Goal: Book appointment/travel/reservation

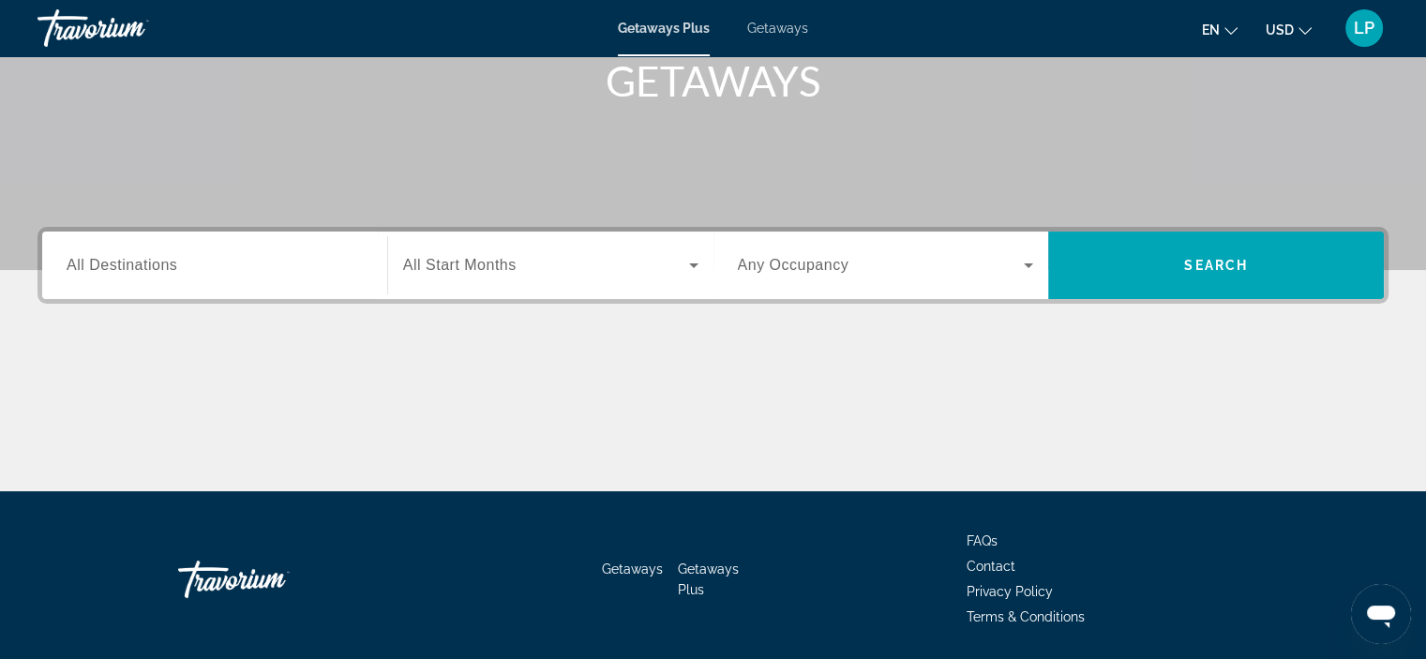
scroll to position [354, 0]
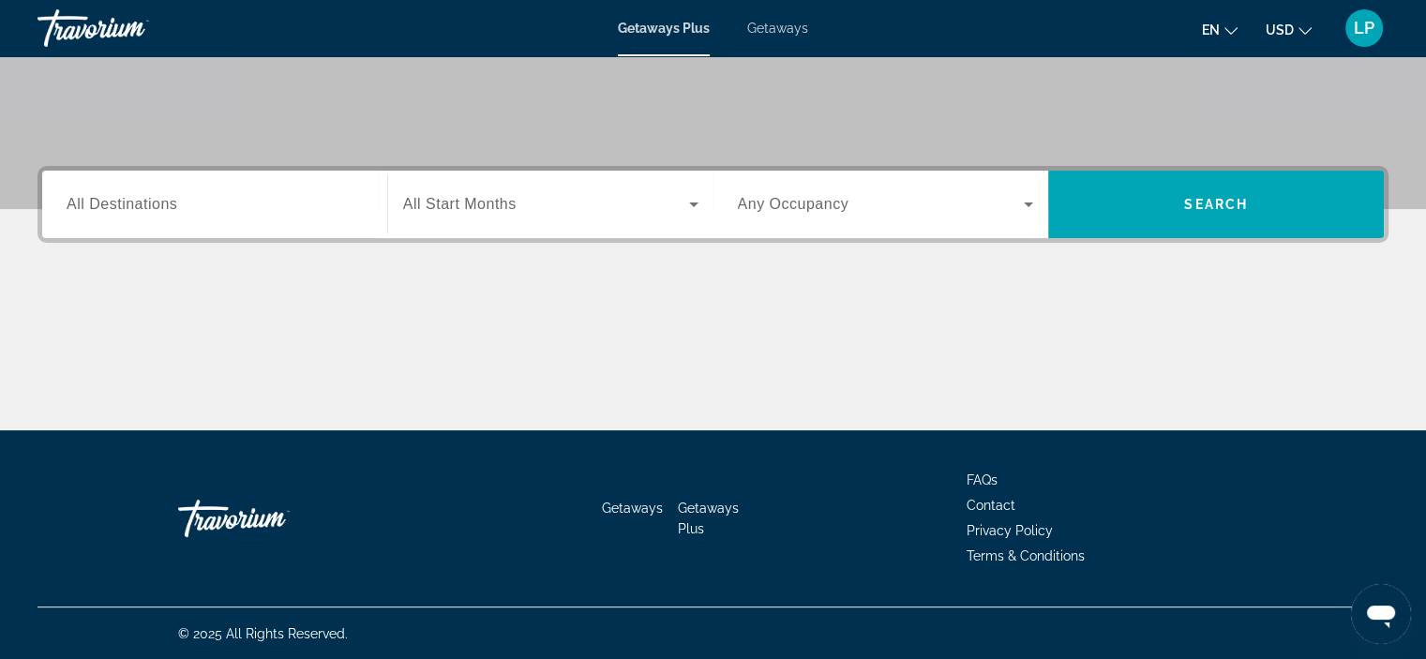
click at [196, 209] on input "Destination All Destinations" at bounding box center [215, 205] width 296 height 23
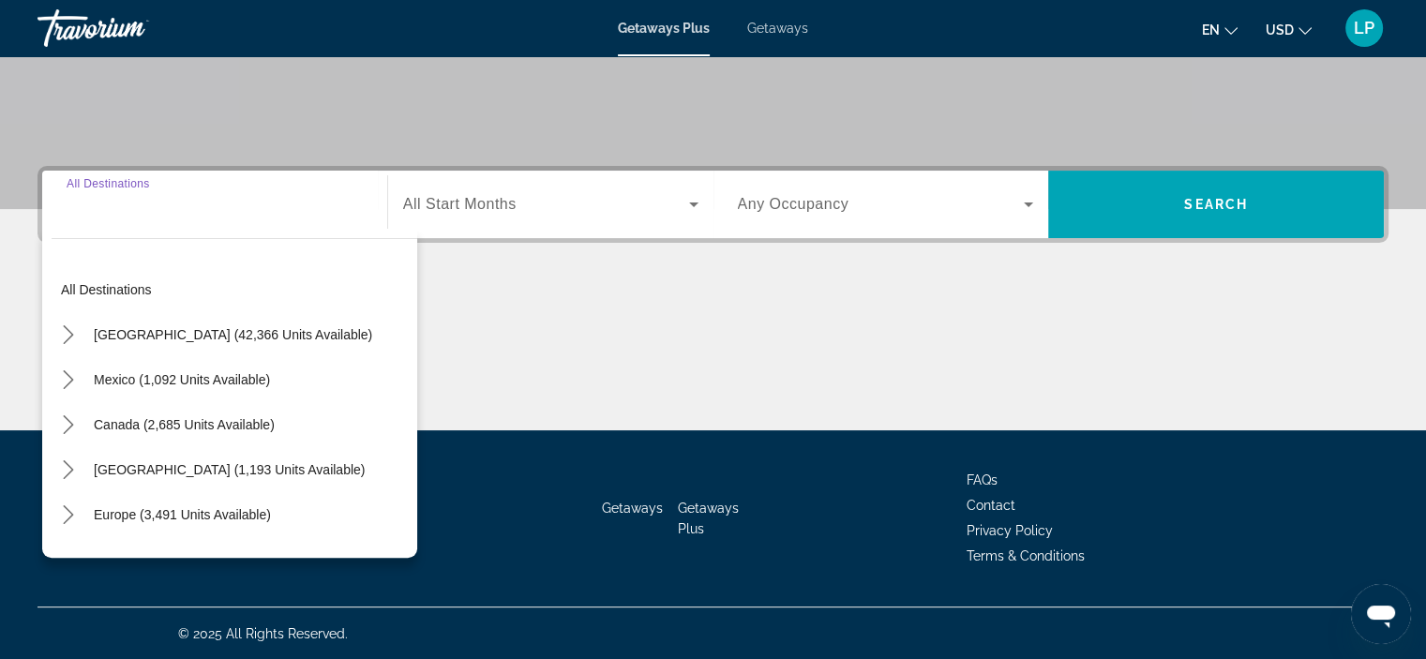
click at [205, 419] on span "Canada (2,685 units available)" at bounding box center [184, 424] width 181 height 15
type input "**********"
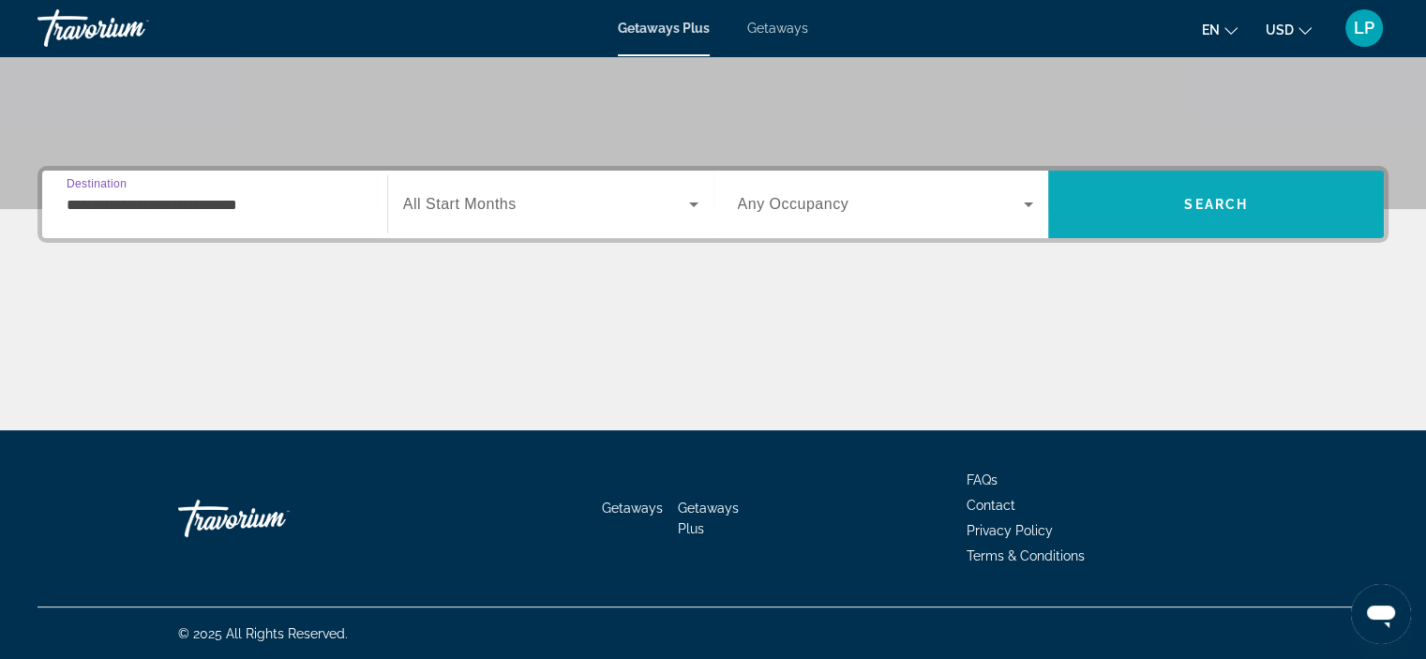
click at [1285, 190] on span "Search" at bounding box center [1216, 204] width 336 height 45
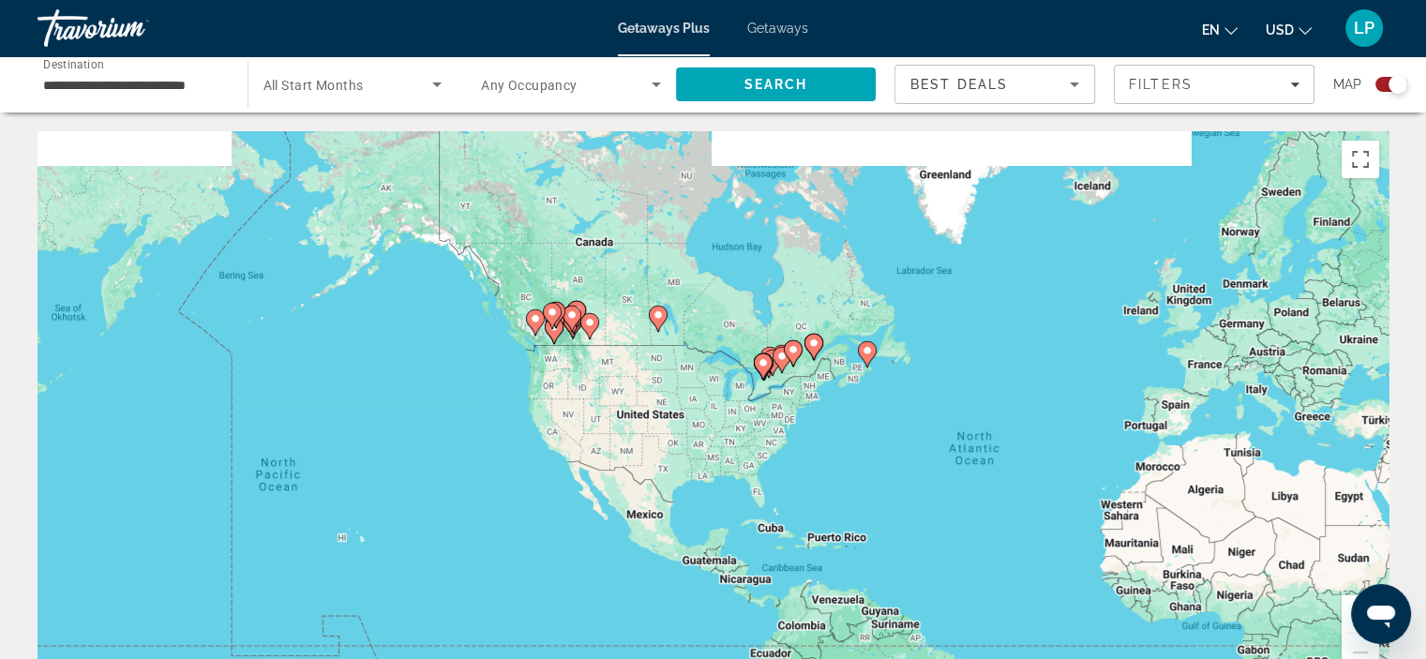
drag, startPoint x: 520, startPoint y: 423, endPoint x: 796, endPoint y: 538, distance: 298.9
click at [796, 538] on div "To activate drag with keyboard, press Alt + Enter. Once in keyboard drag state,…" at bounding box center [713, 412] width 1351 height 563
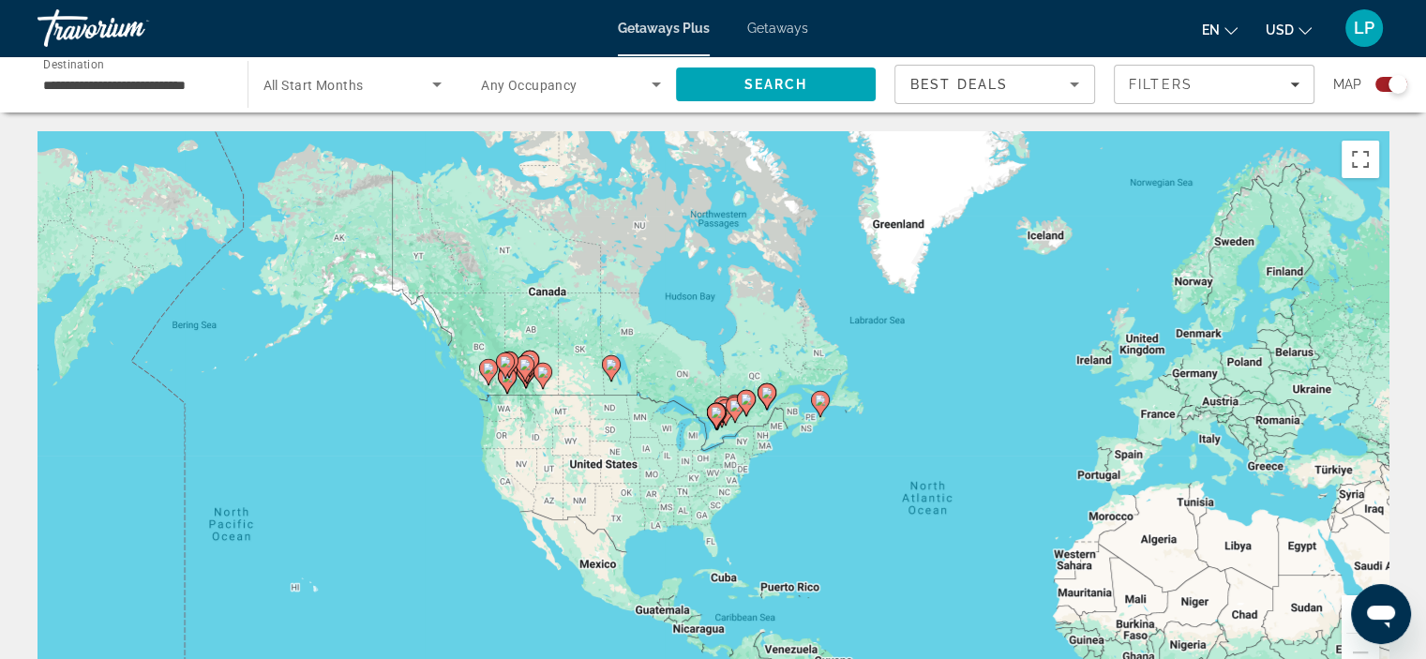
click at [1346, 614] on button "Zoom in" at bounding box center [1361, 615] width 38 height 38
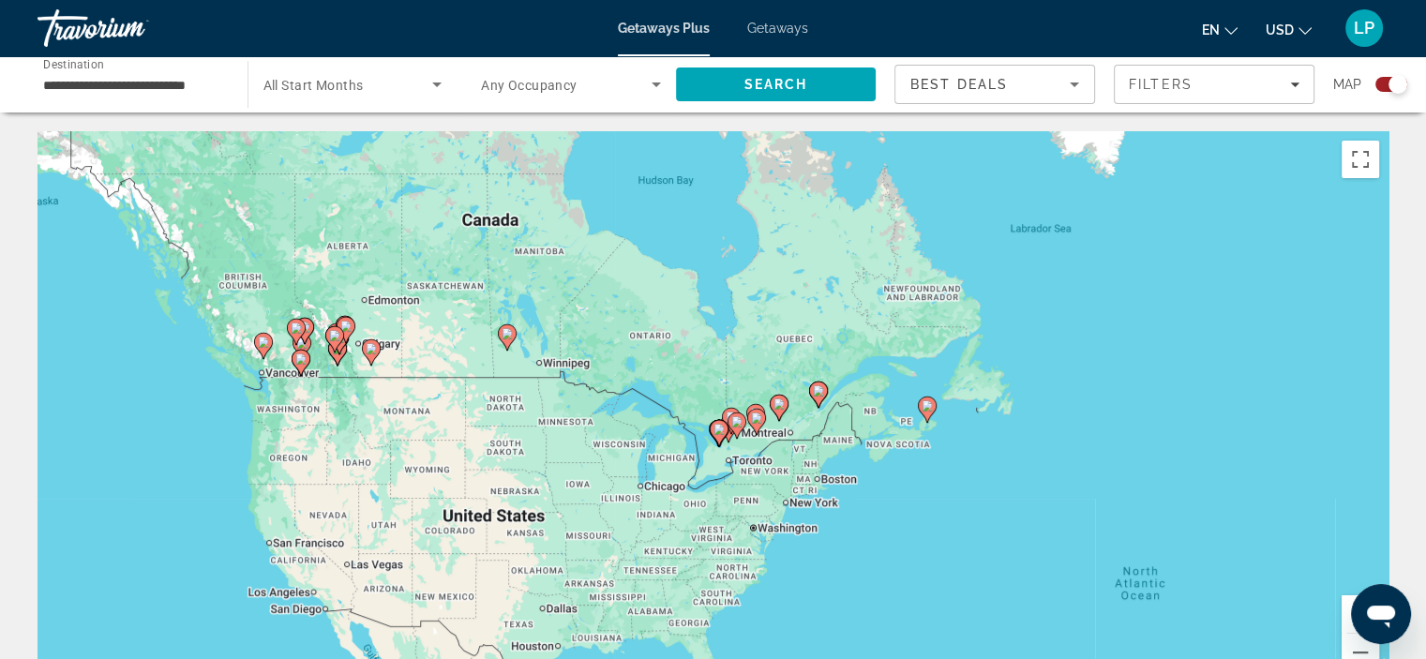
click at [1346, 614] on button "Zoom in" at bounding box center [1361, 615] width 38 height 38
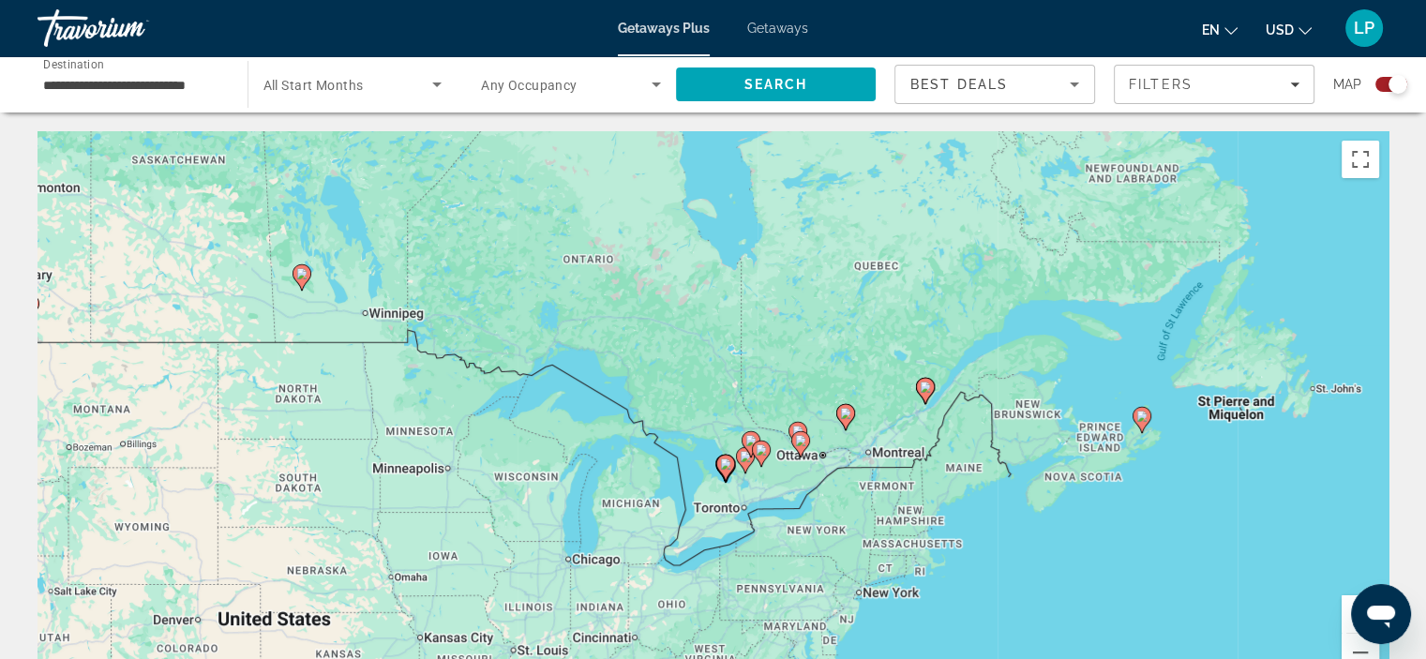
click at [1134, 415] on icon "Main content" at bounding box center [1141, 420] width 17 height 24
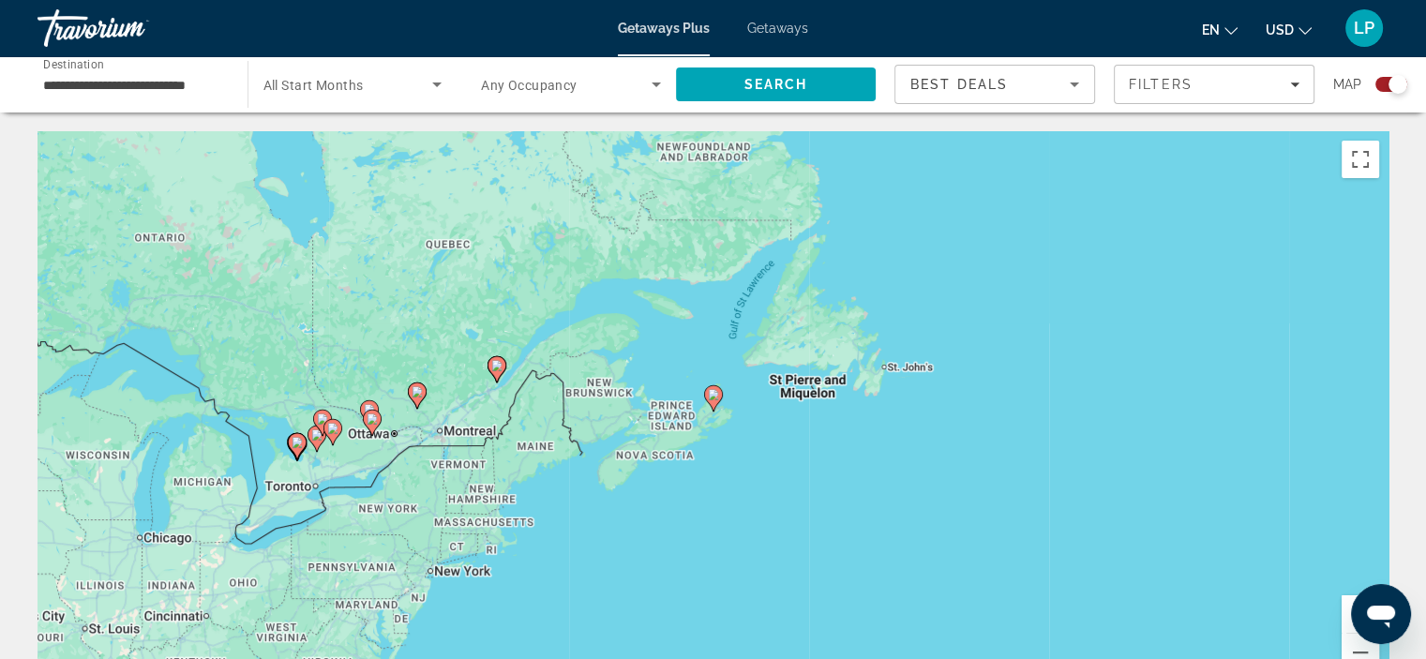
click at [717, 398] on image "Main content" at bounding box center [713, 394] width 11 height 11
type input "**********"
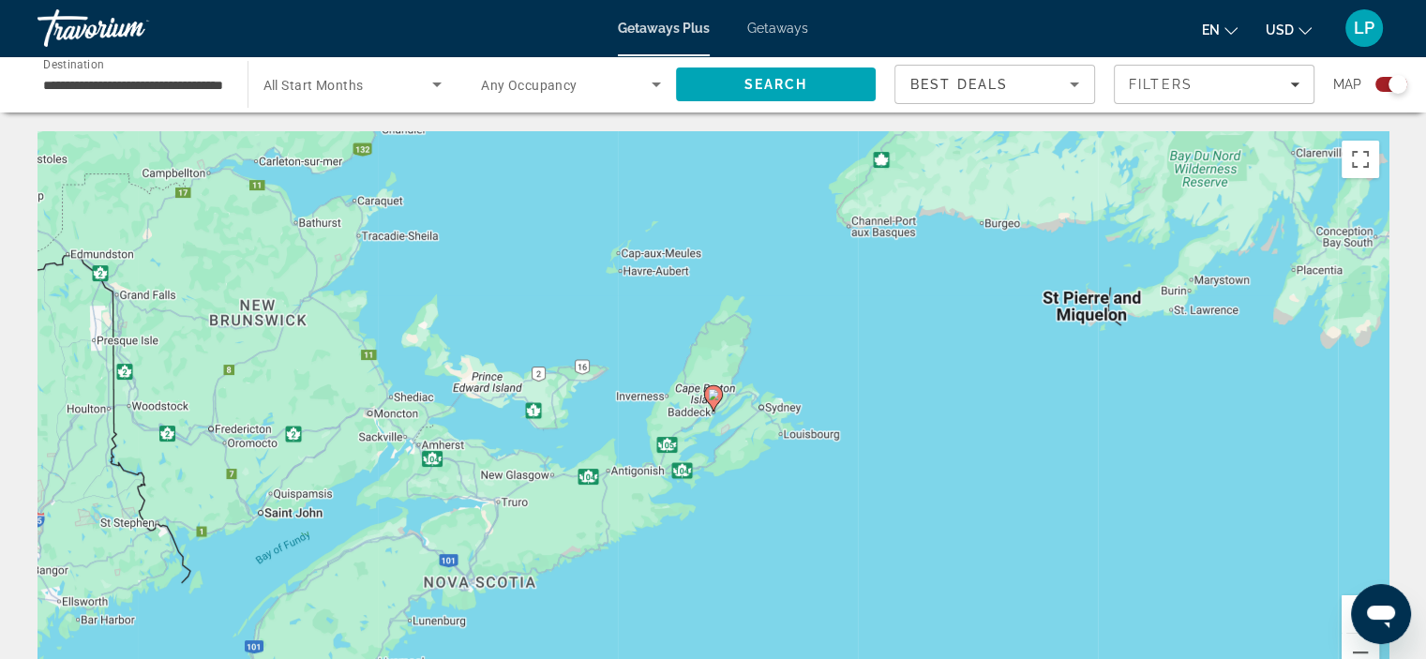
click at [716, 393] on image "Main content" at bounding box center [713, 394] width 11 height 11
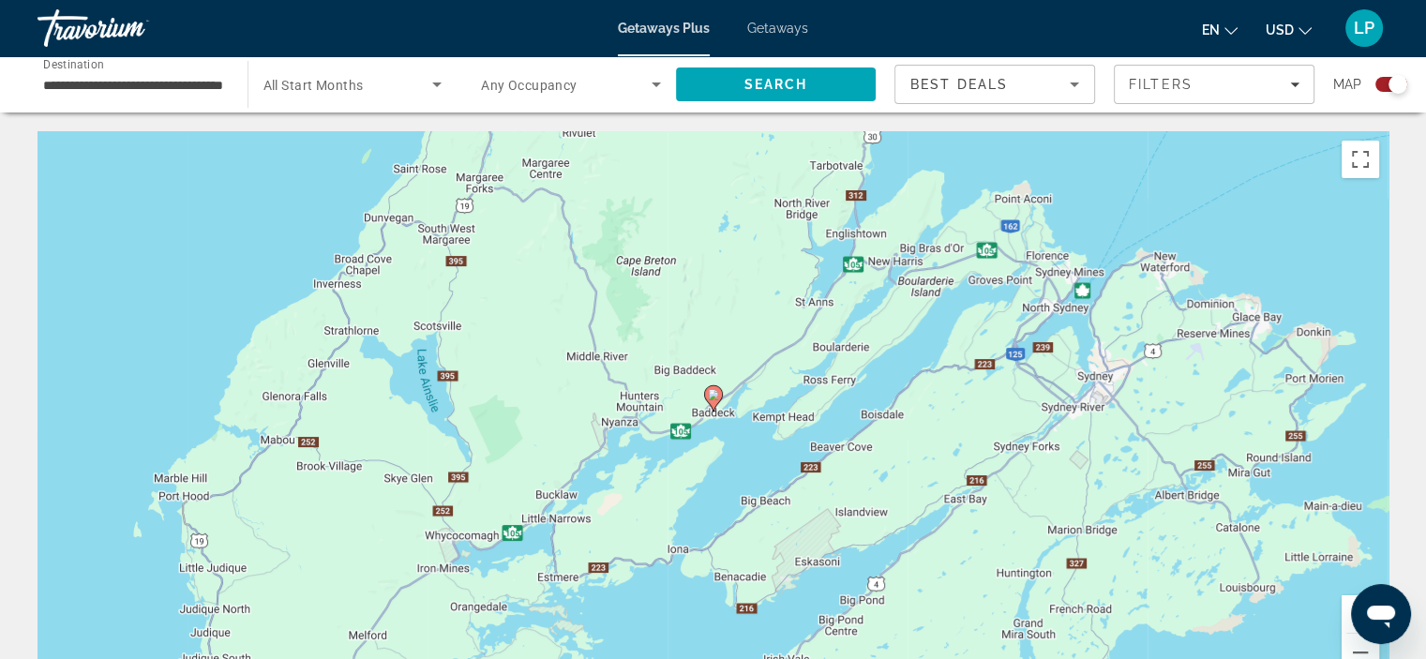
click at [709, 393] on image "Main content" at bounding box center [713, 394] width 11 height 11
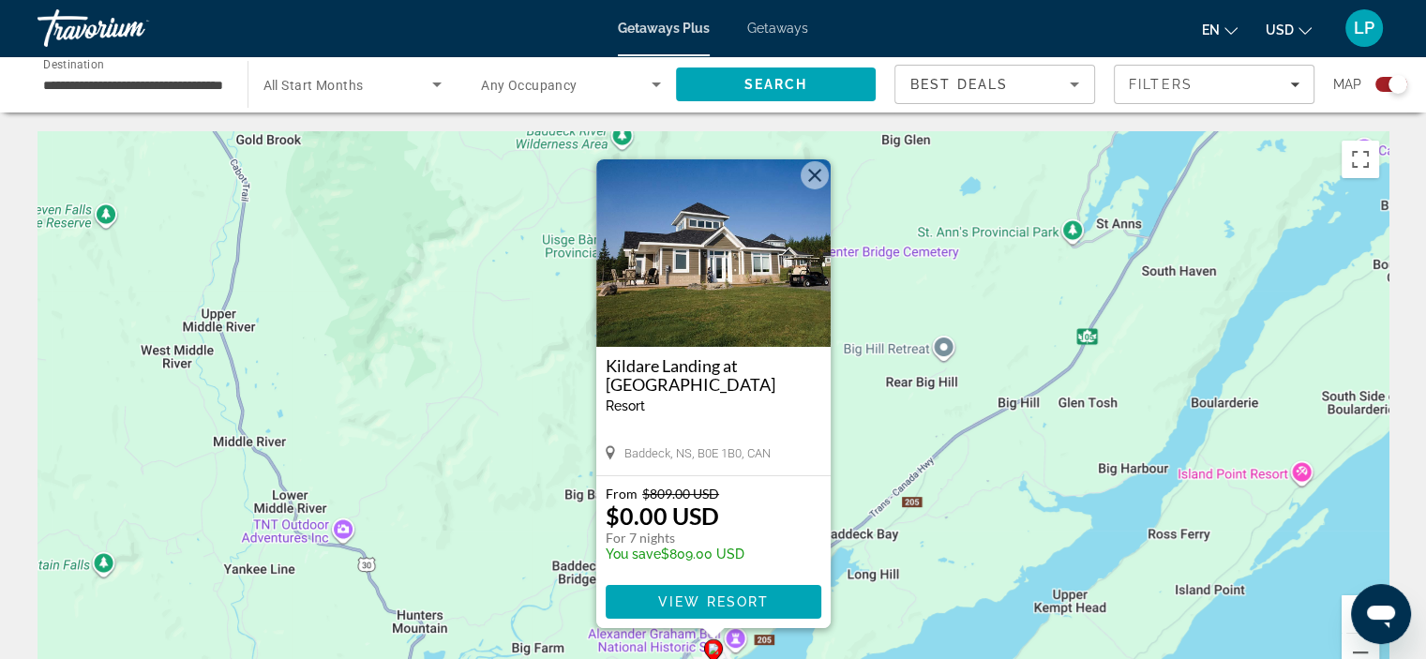
click at [718, 309] on img "Main content" at bounding box center [713, 253] width 234 height 188
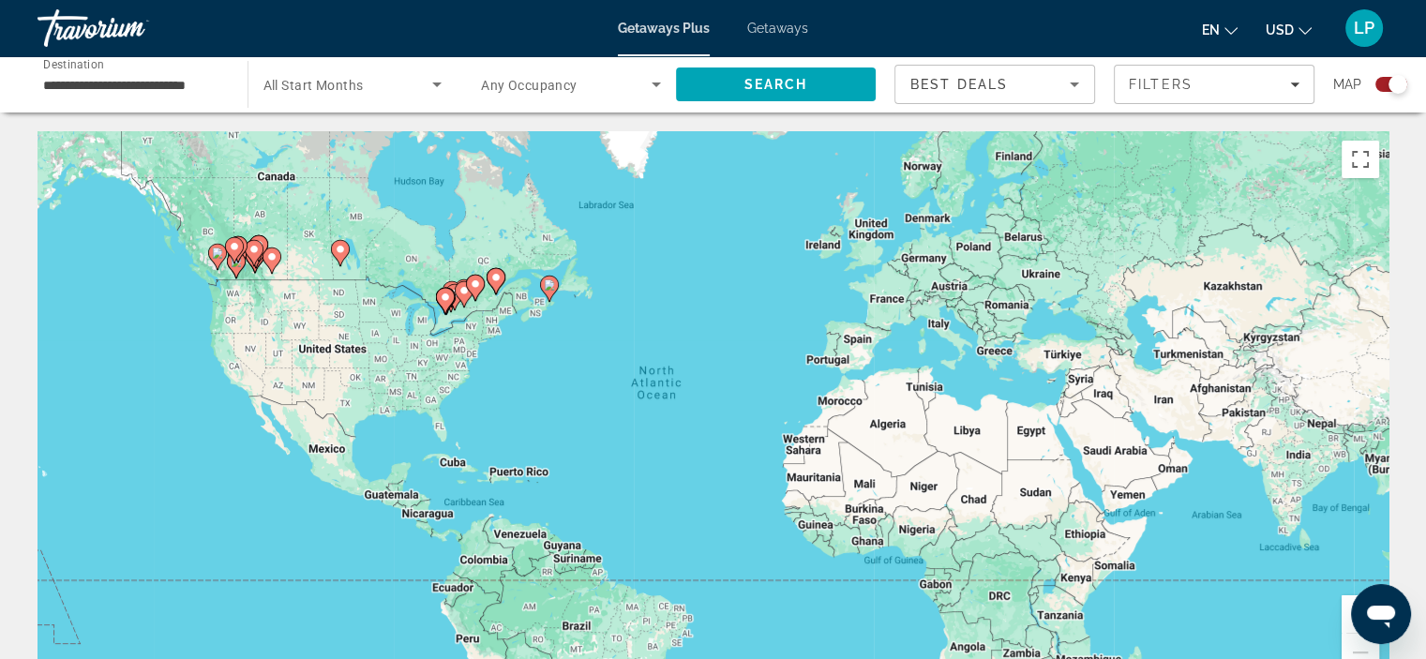
click at [1350, 603] on button "Zoom in" at bounding box center [1361, 615] width 38 height 38
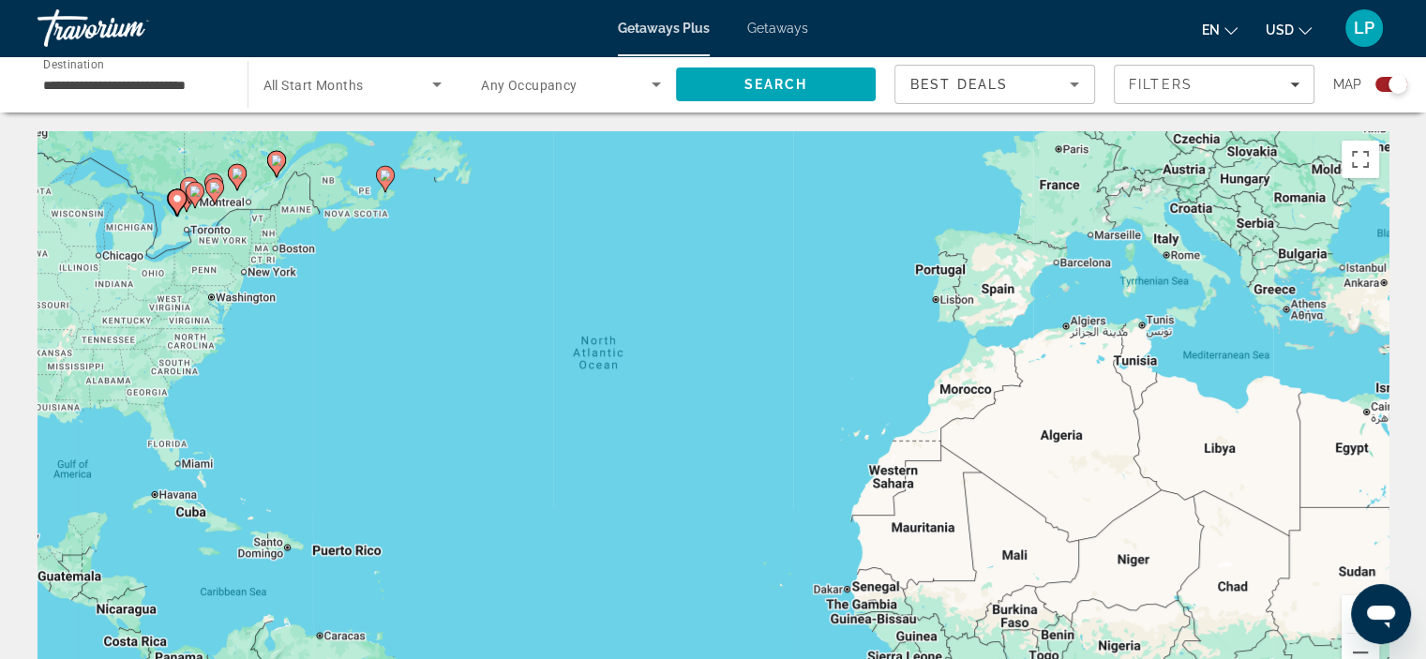
click at [1350, 603] on button "Zoom in" at bounding box center [1361, 615] width 38 height 38
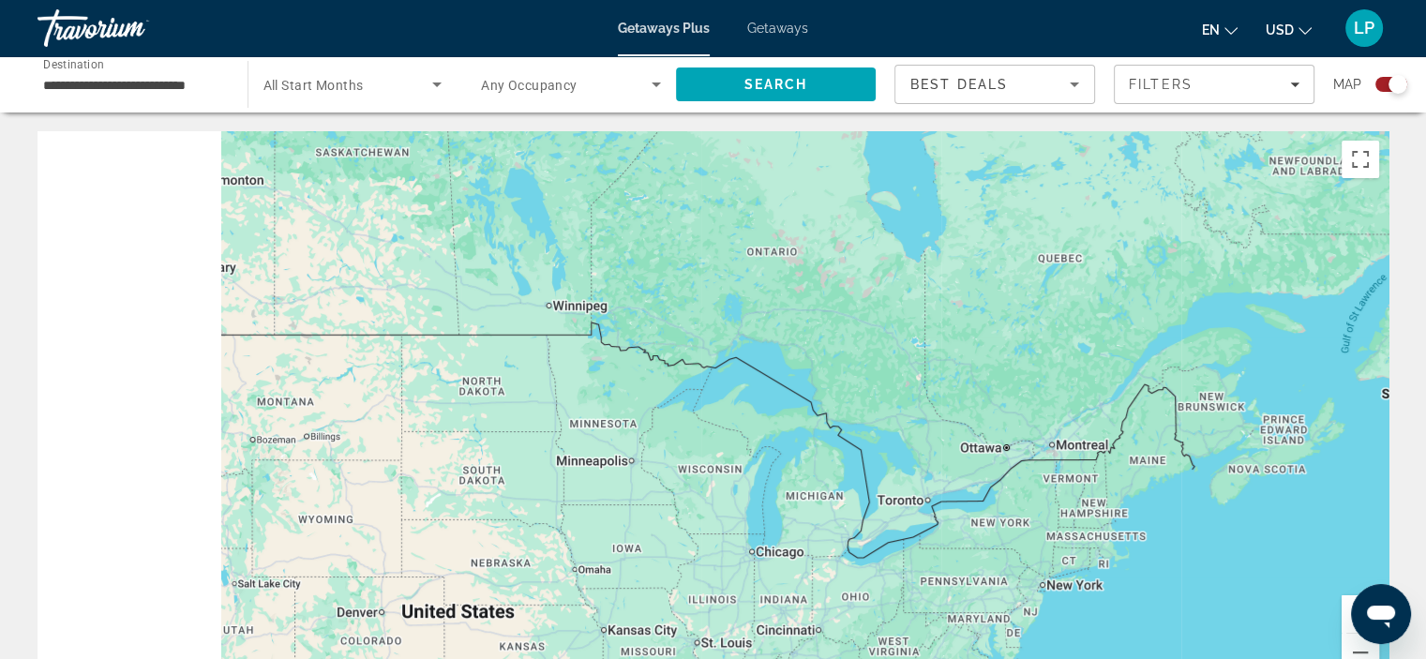
drag, startPoint x: 206, startPoint y: 181, endPoint x: 1440, endPoint y: 628, distance: 1311.9
click at [1426, 628] on html "**********" at bounding box center [713, 329] width 1426 height 659
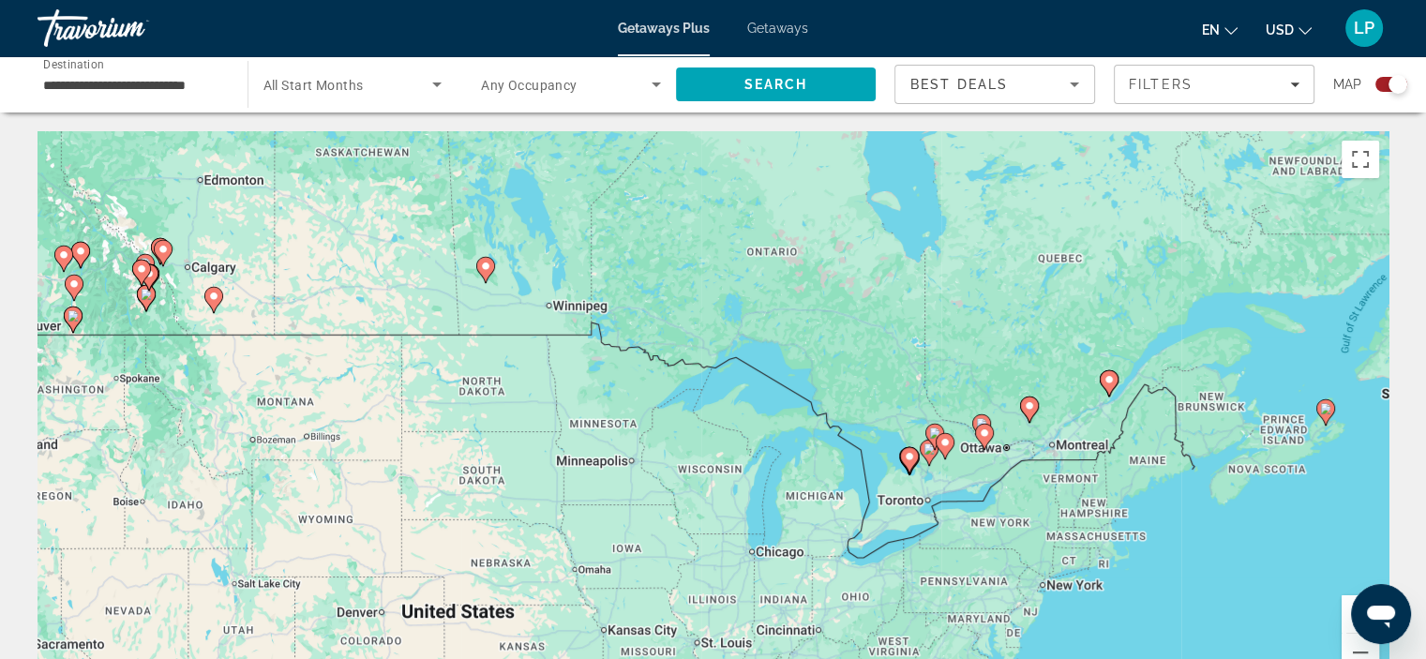
click at [1350, 607] on button "Zoom in" at bounding box center [1361, 615] width 38 height 38
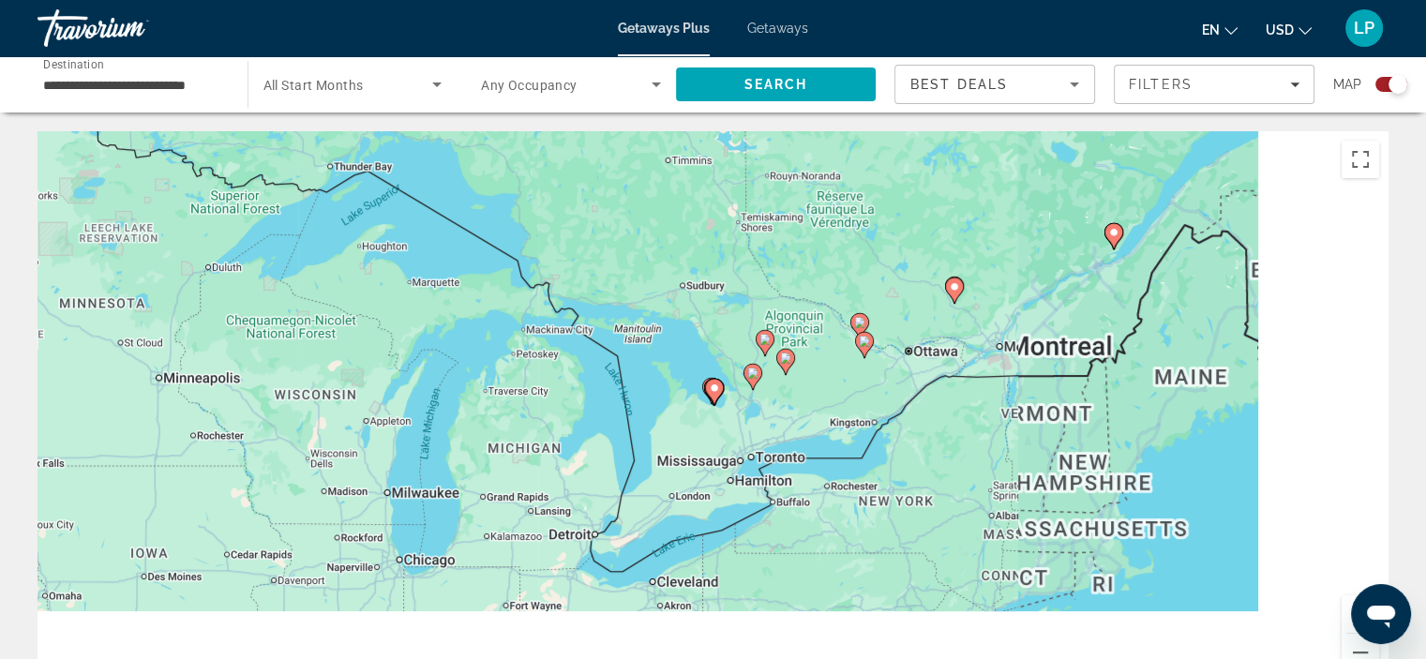
drag, startPoint x: 1279, startPoint y: 553, endPoint x: 870, endPoint y: 420, distance: 430.0
click at [870, 420] on div "To activate drag with keyboard, press Alt + Enter. Once in keyboard drag state,…" at bounding box center [713, 412] width 1351 height 563
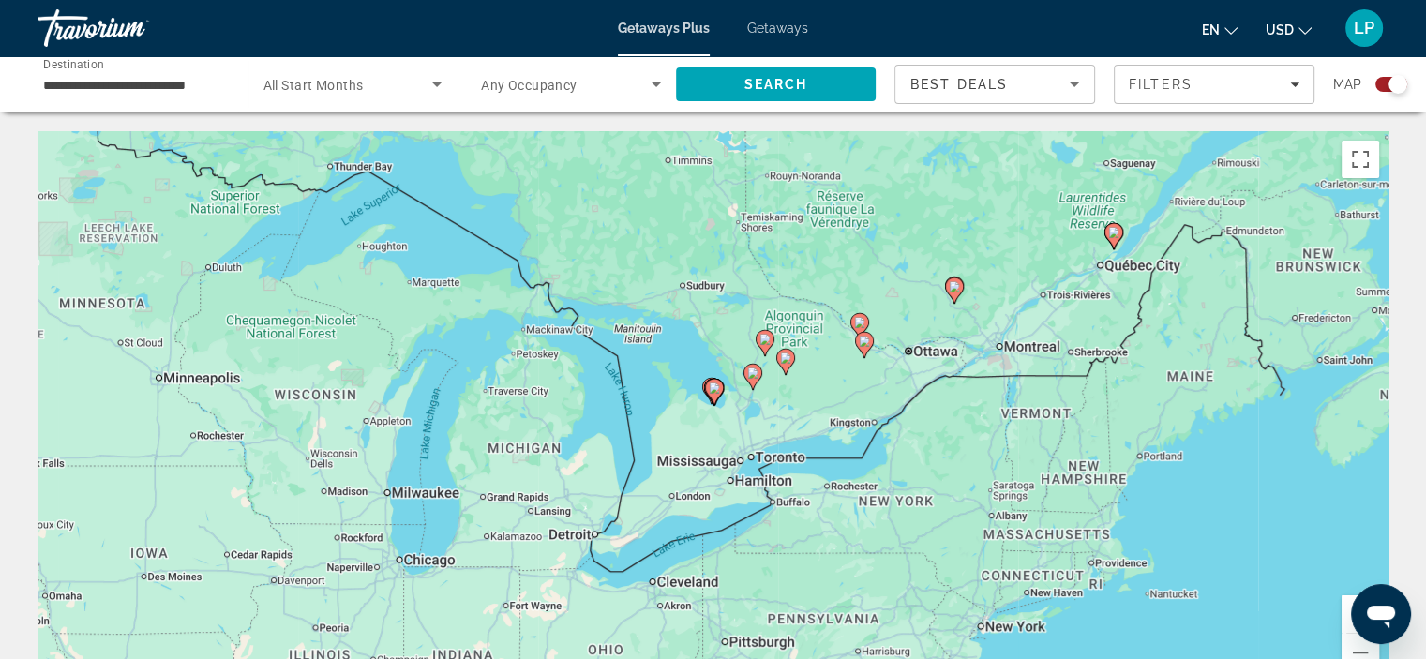
click at [1346, 607] on button "Zoom in" at bounding box center [1361, 615] width 38 height 38
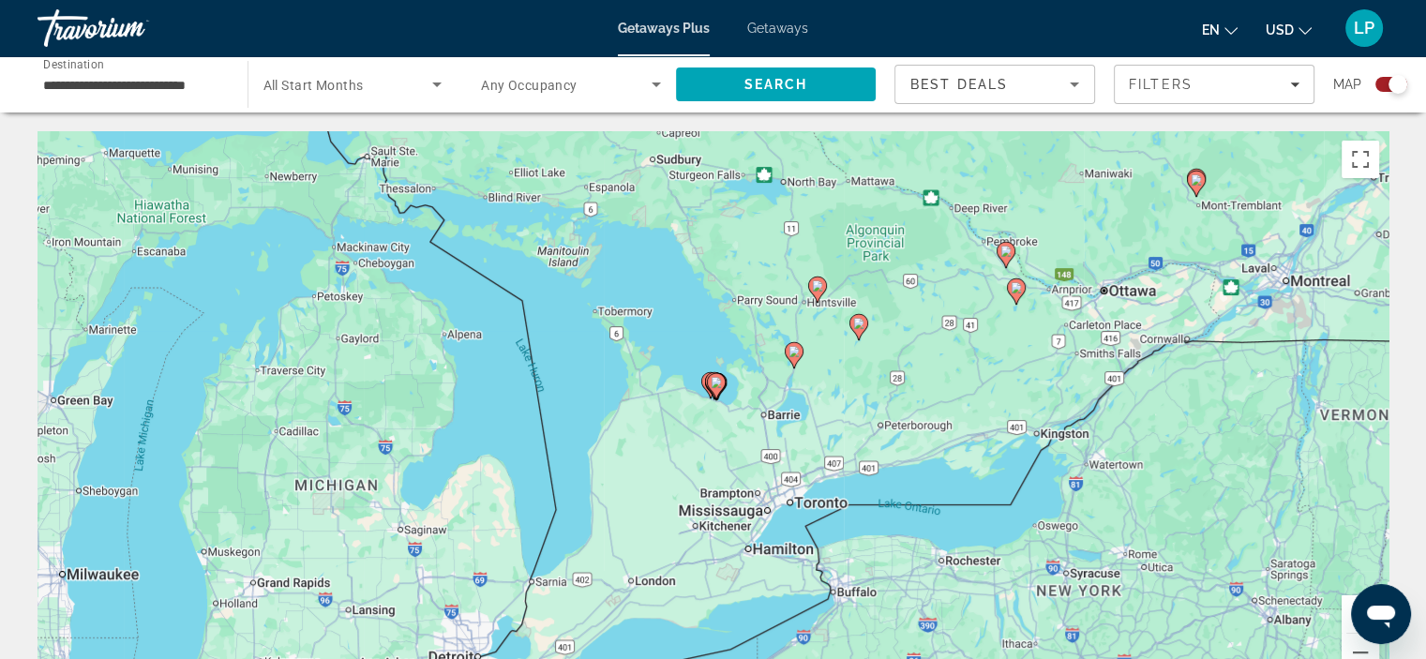
click at [1349, 607] on button "Zoom in" at bounding box center [1361, 615] width 38 height 38
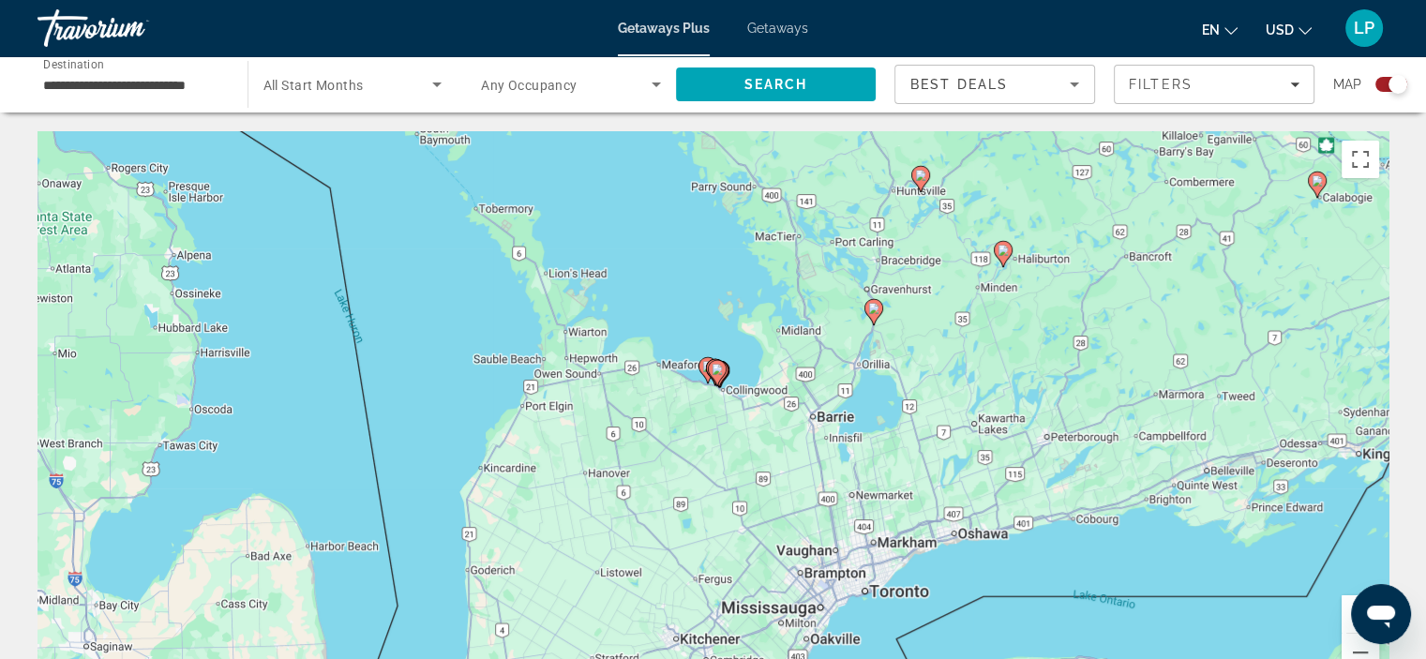
click at [874, 304] on image "Main content" at bounding box center [873, 308] width 11 height 11
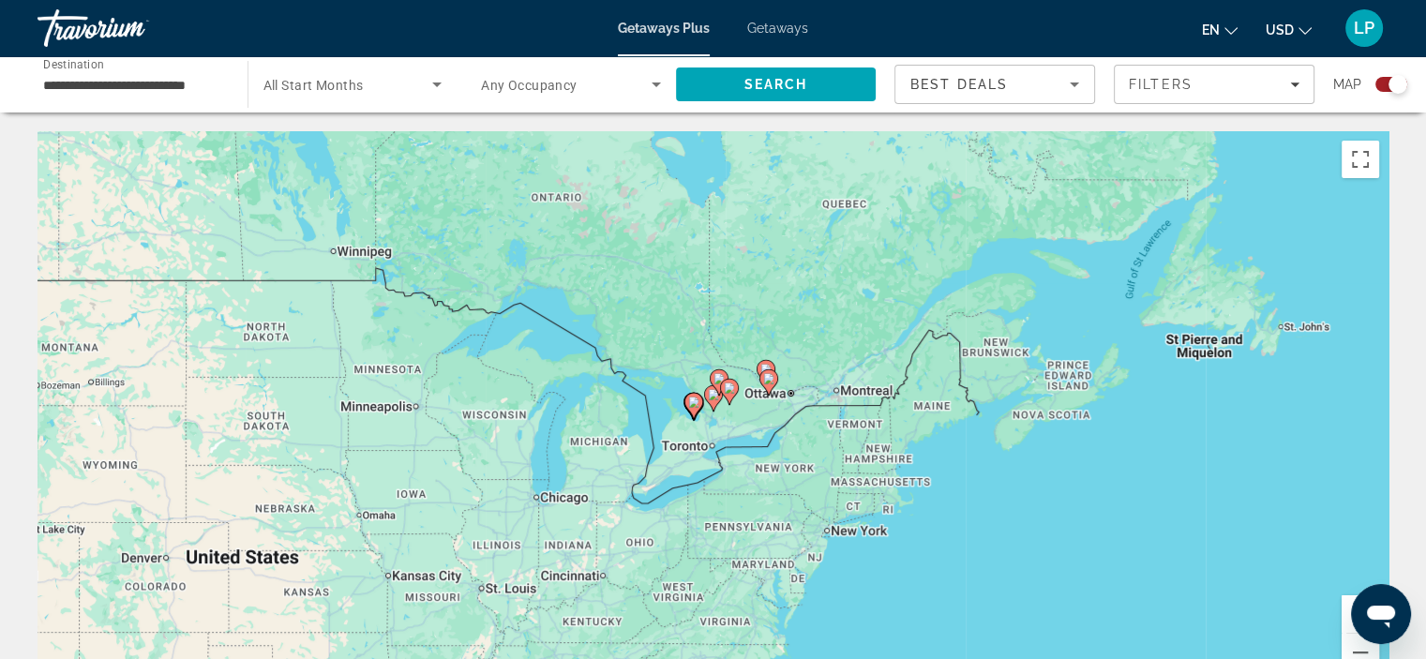
click at [726, 378] on gmp-advanced-marker "Main content" at bounding box center [729, 392] width 19 height 28
type input "**********"
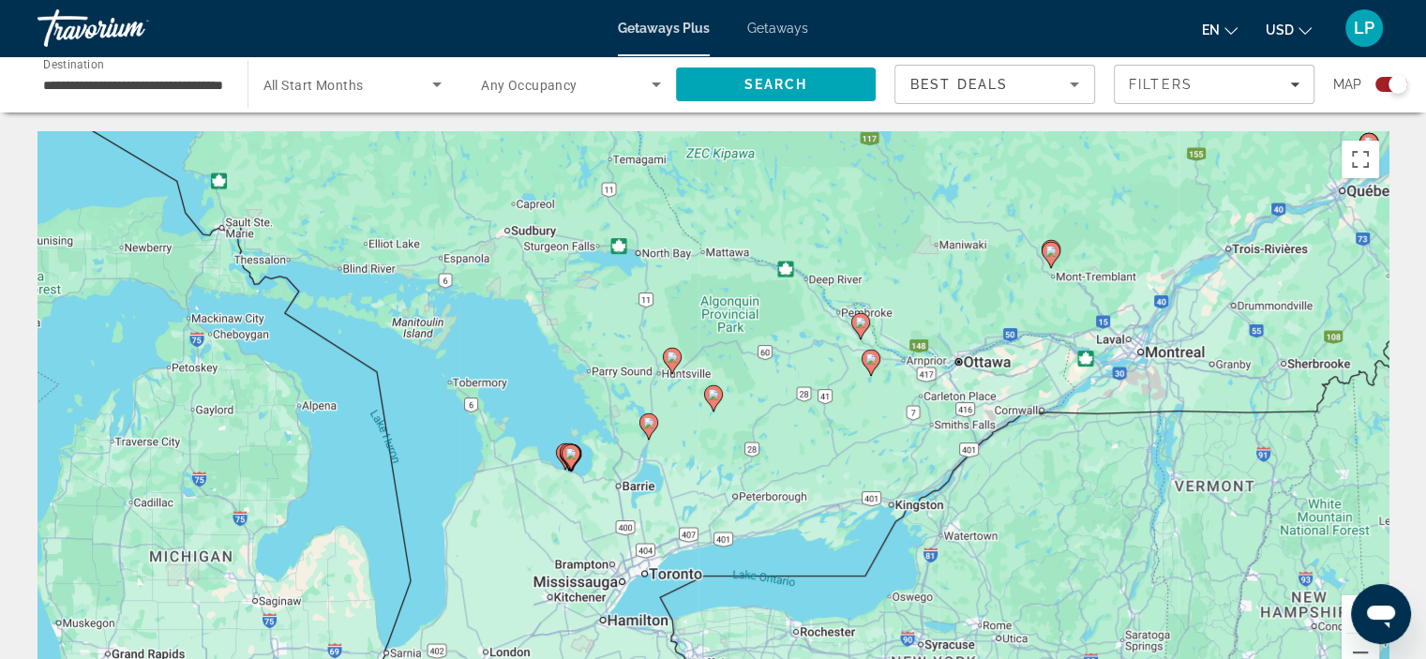
click at [667, 354] on image "Main content" at bounding box center [672, 357] width 11 height 11
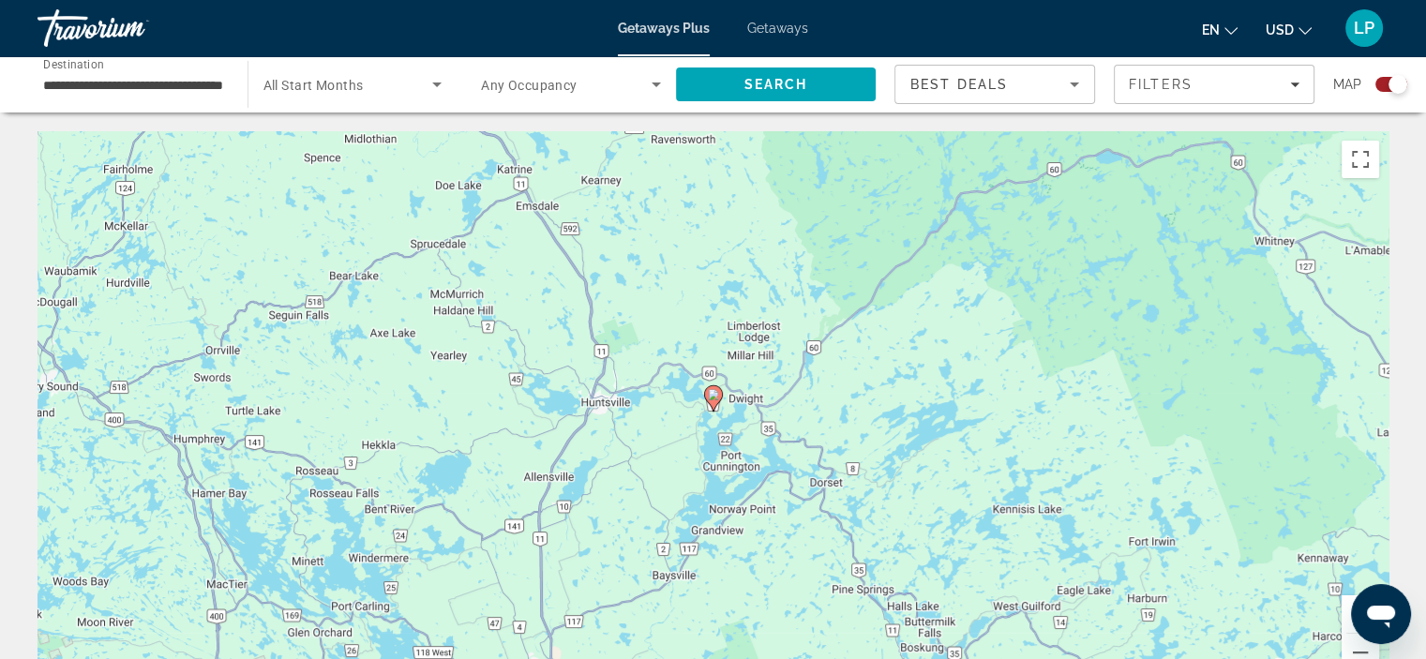
click at [709, 396] on image "Main content" at bounding box center [713, 394] width 11 height 11
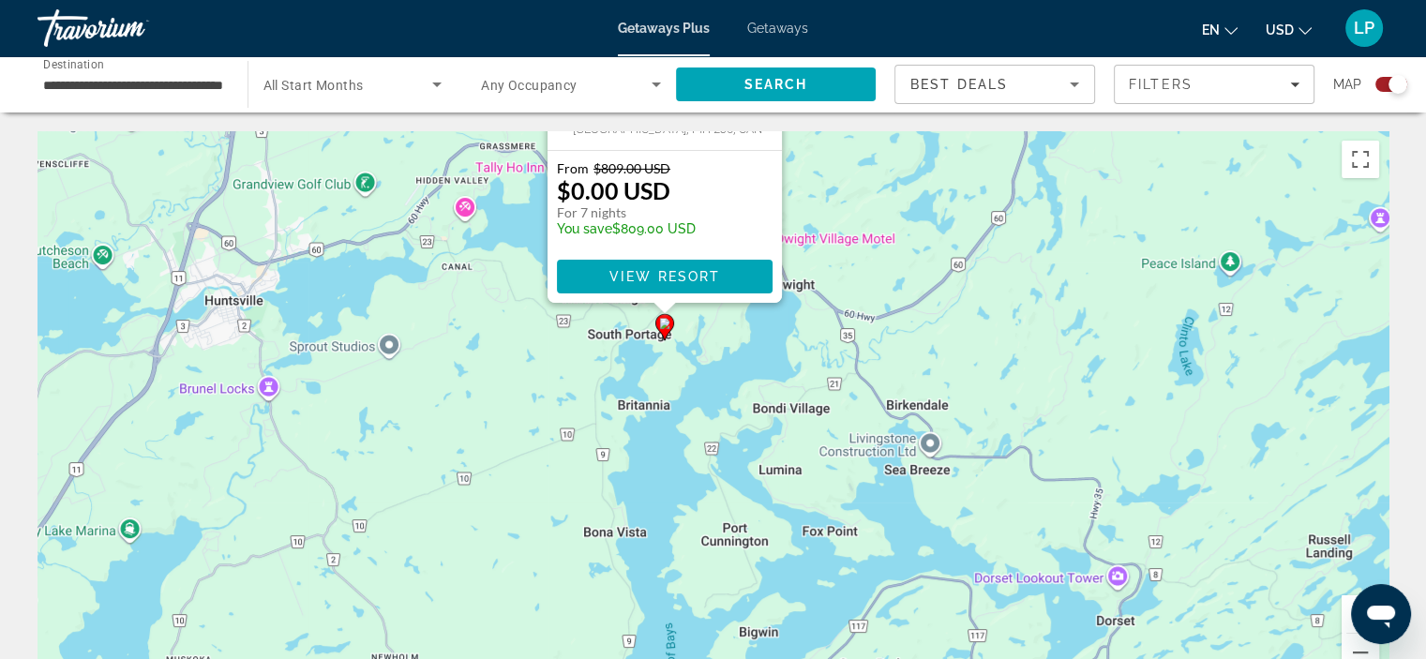
drag, startPoint x: 915, startPoint y: 485, endPoint x: 867, endPoint y: 159, distance: 329.1
click at [867, 159] on div "To activate drag with keyboard, press Alt + Enter. Once in keyboard drag state,…" at bounding box center [713, 412] width 1351 height 563
click at [669, 270] on span "View Resort" at bounding box center [664, 276] width 111 height 15
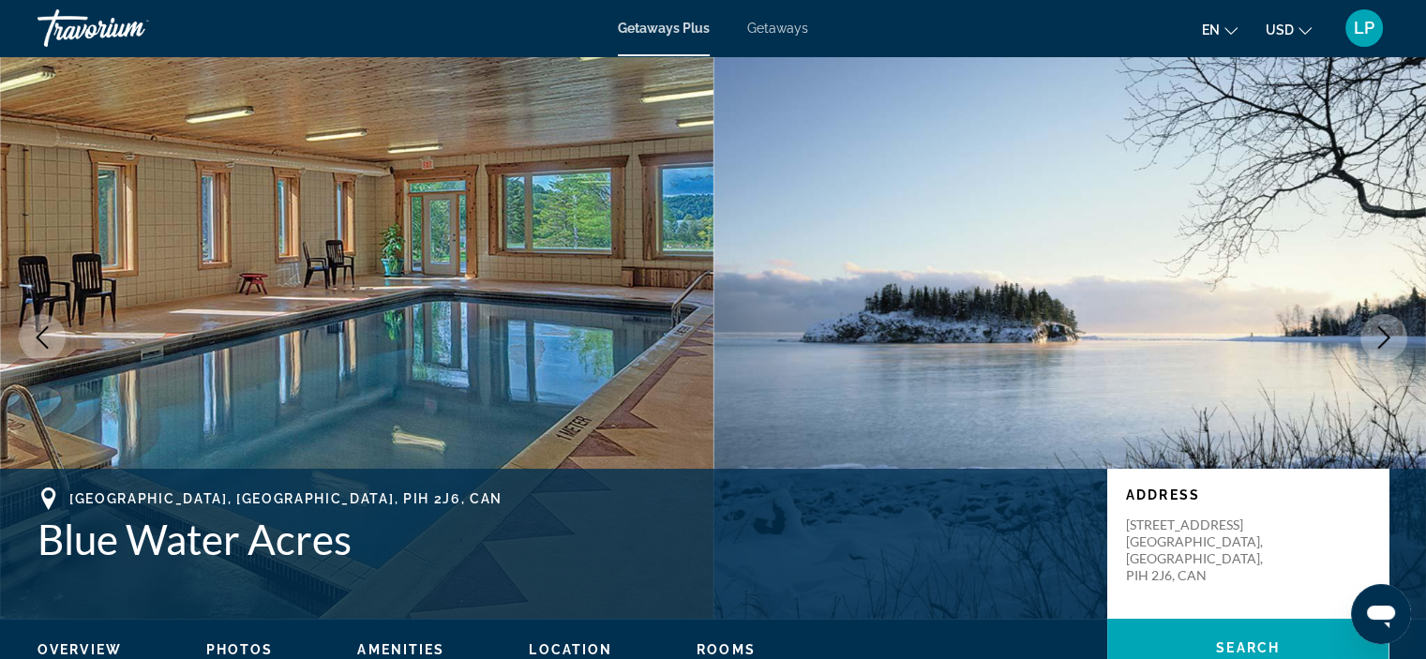
click at [1377, 329] on icon "Next image" at bounding box center [1384, 337] width 23 height 23
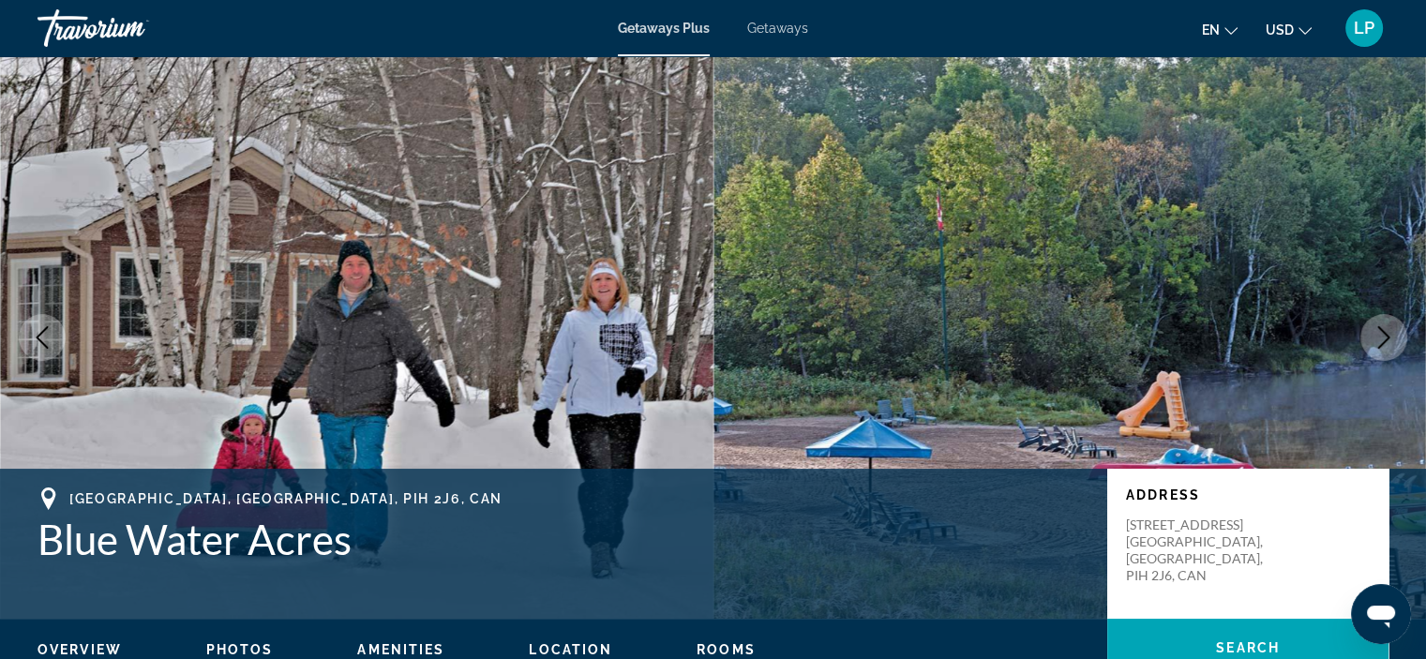
click at [1377, 329] on icon "Next image" at bounding box center [1384, 337] width 23 height 23
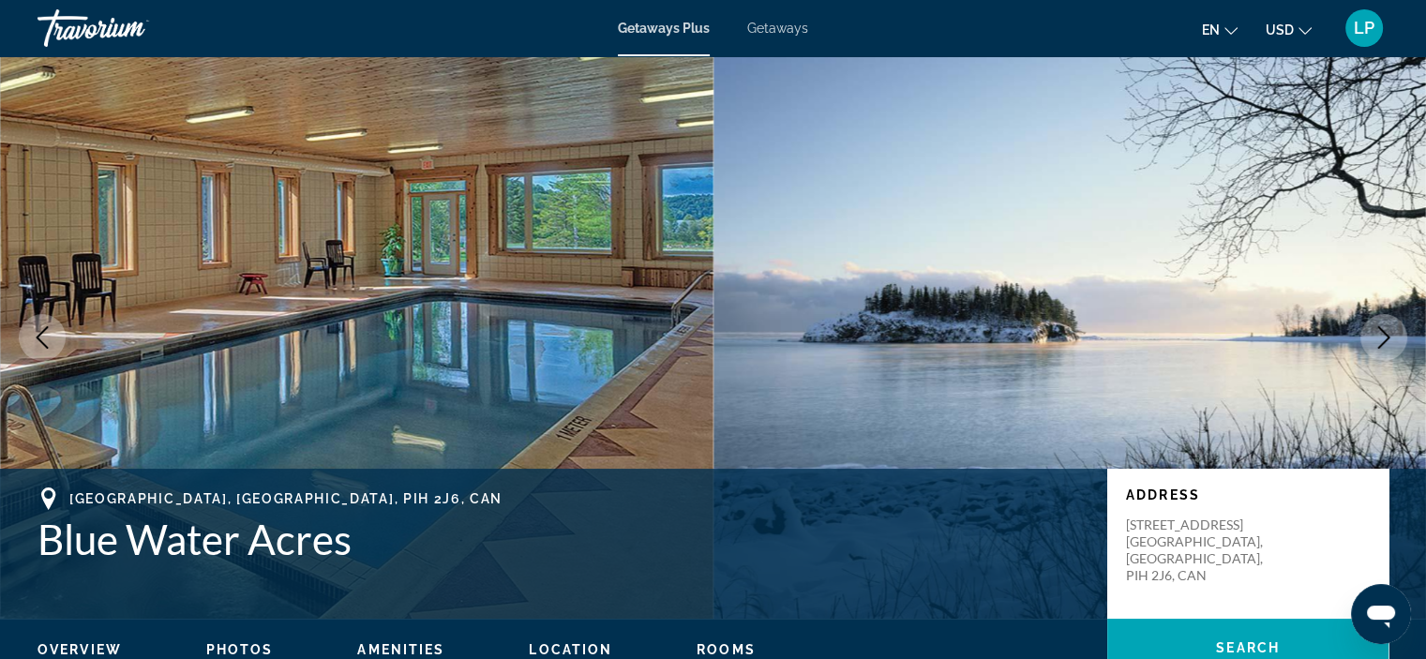
click at [1377, 329] on icon "Next image" at bounding box center [1384, 337] width 23 height 23
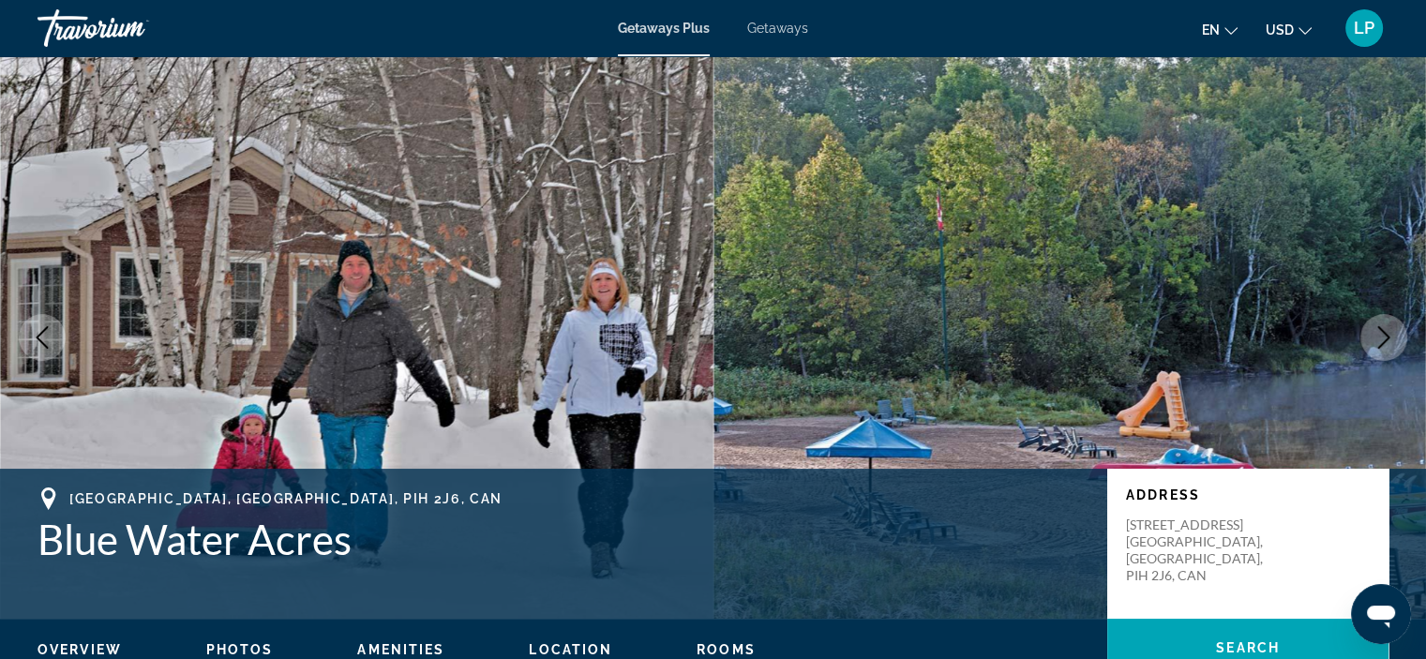
click at [1377, 329] on icon "Next image" at bounding box center [1384, 337] width 23 height 23
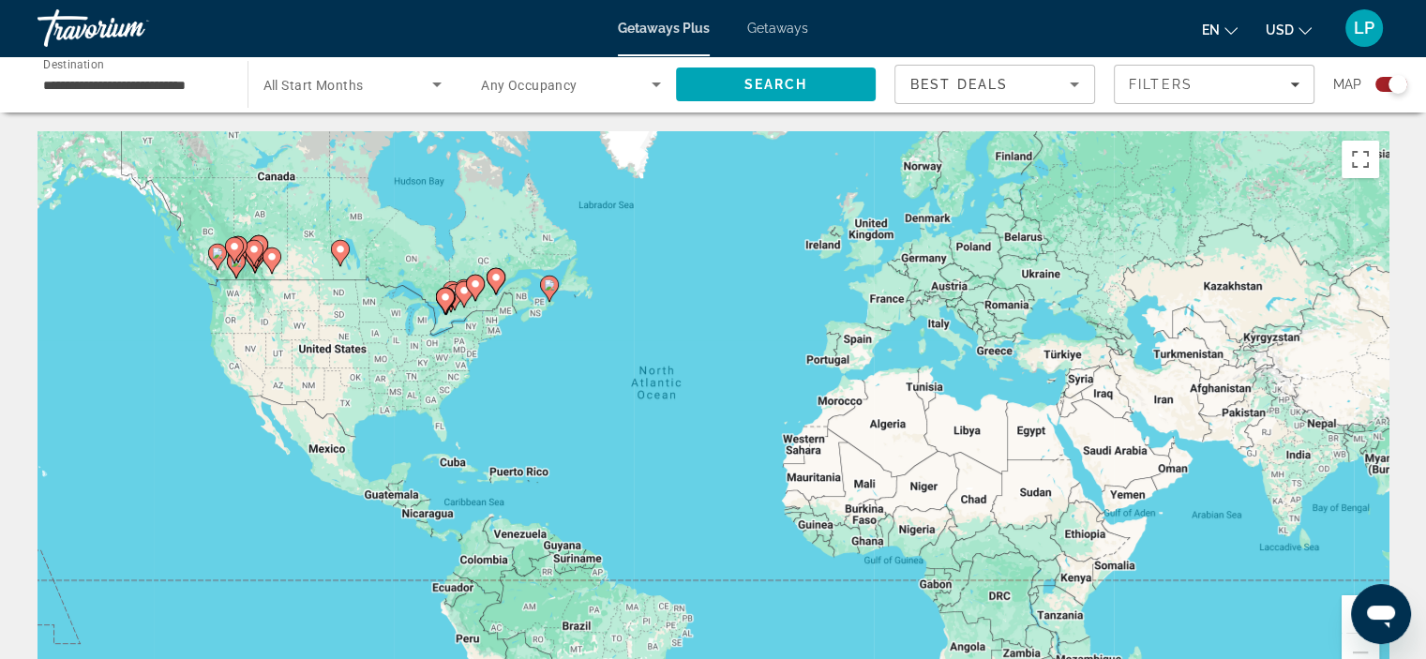
click at [1349, 596] on button "Zoom in" at bounding box center [1361, 615] width 38 height 38
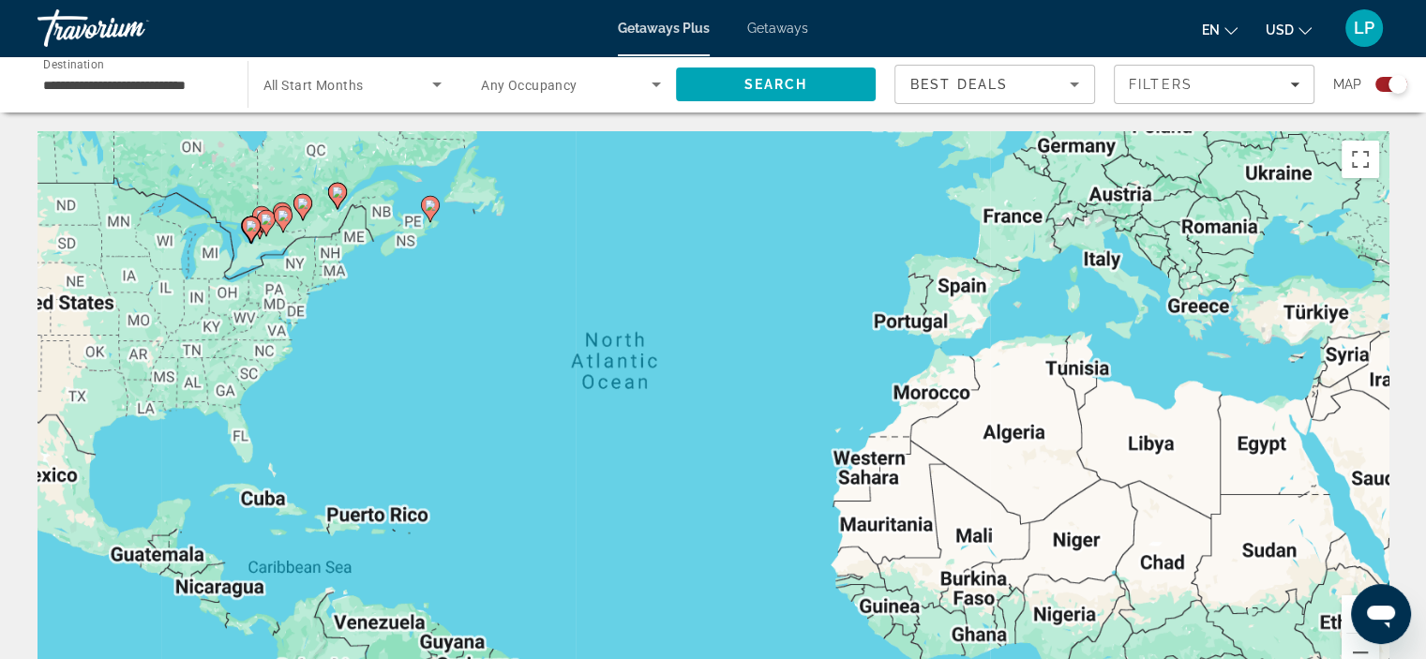
click at [1349, 596] on button "Zoom in" at bounding box center [1361, 615] width 38 height 38
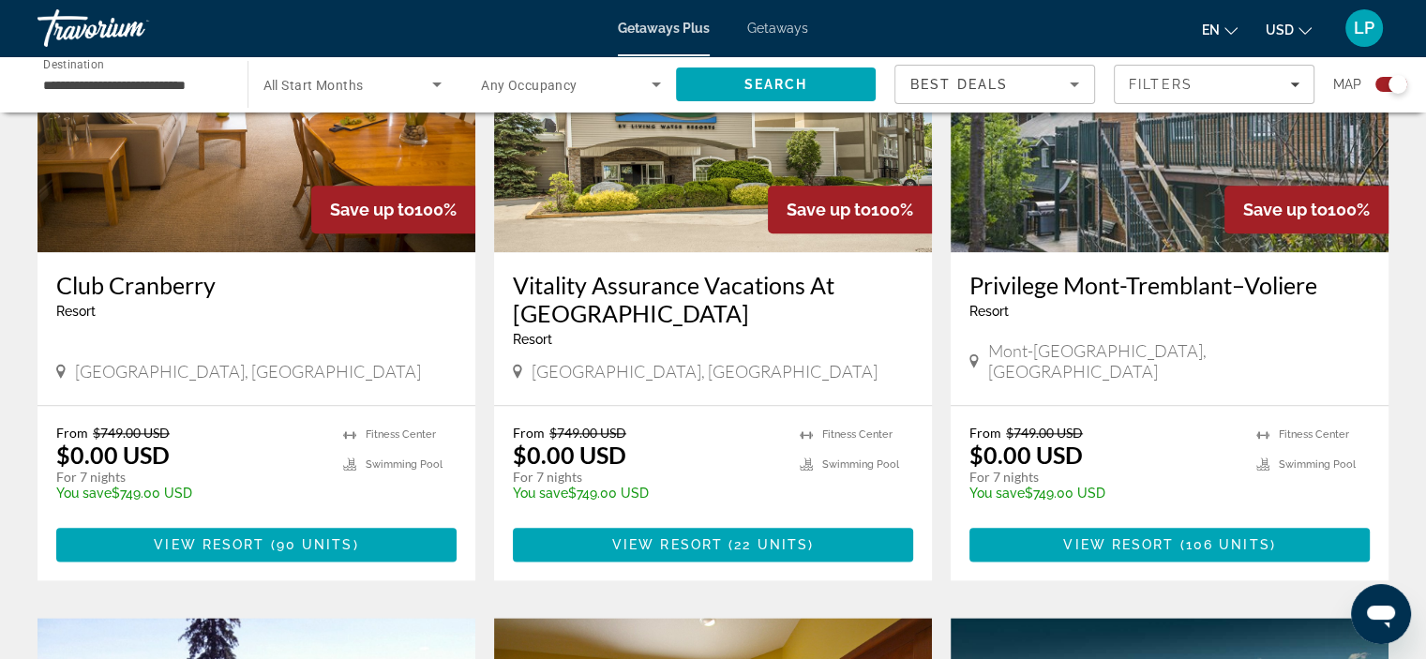
scroll to position [1969, 0]
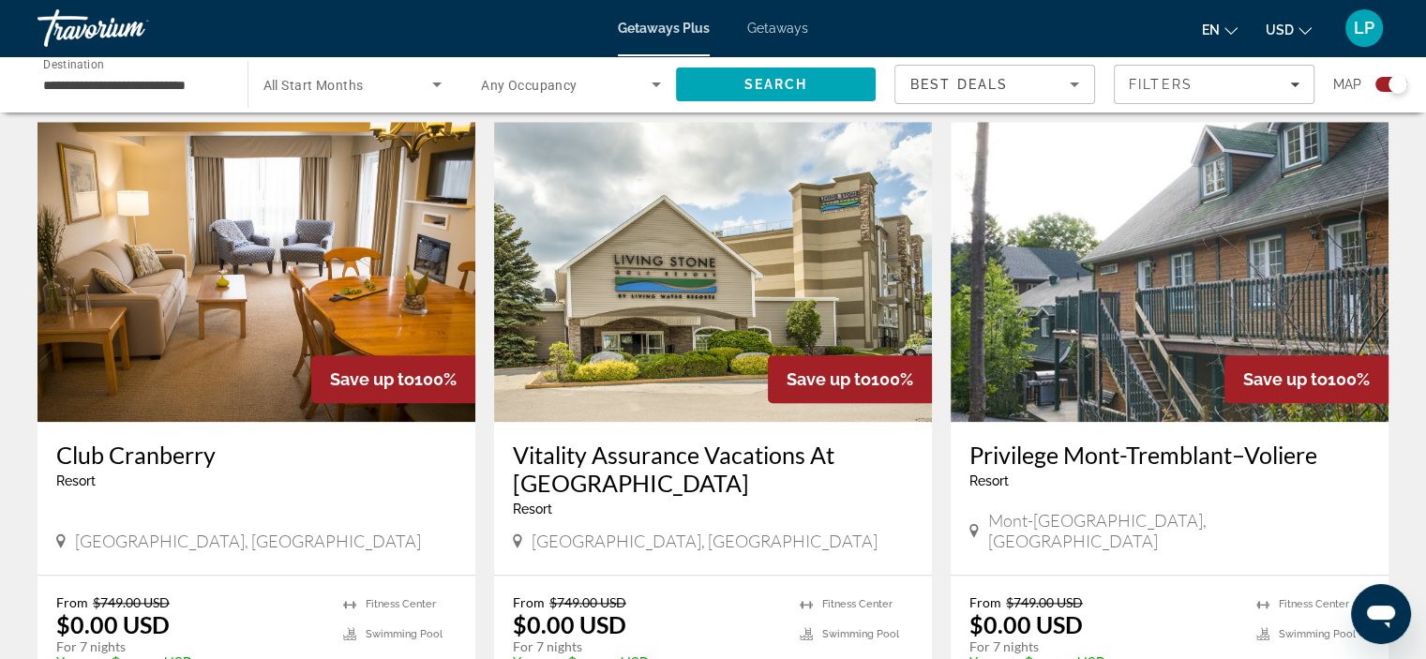
click at [1191, 344] on img "Main content" at bounding box center [1170, 272] width 438 height 300
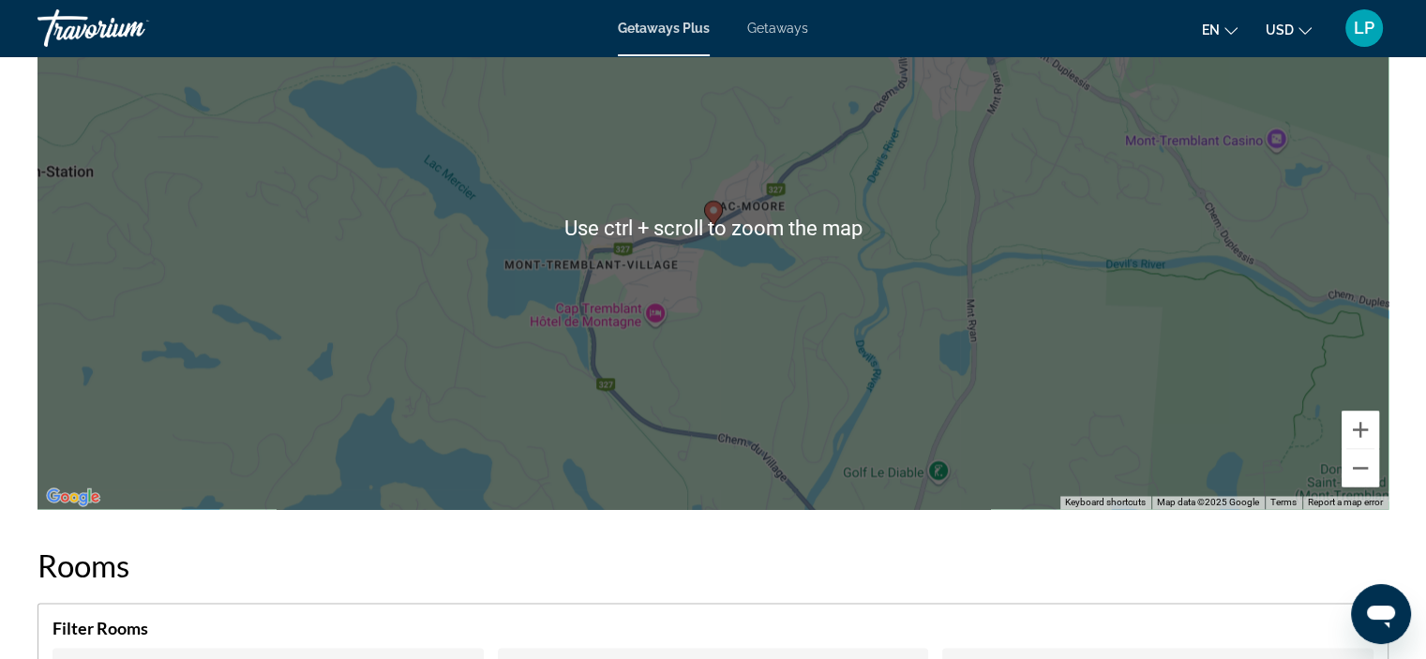
scroll to position [3001, 0]
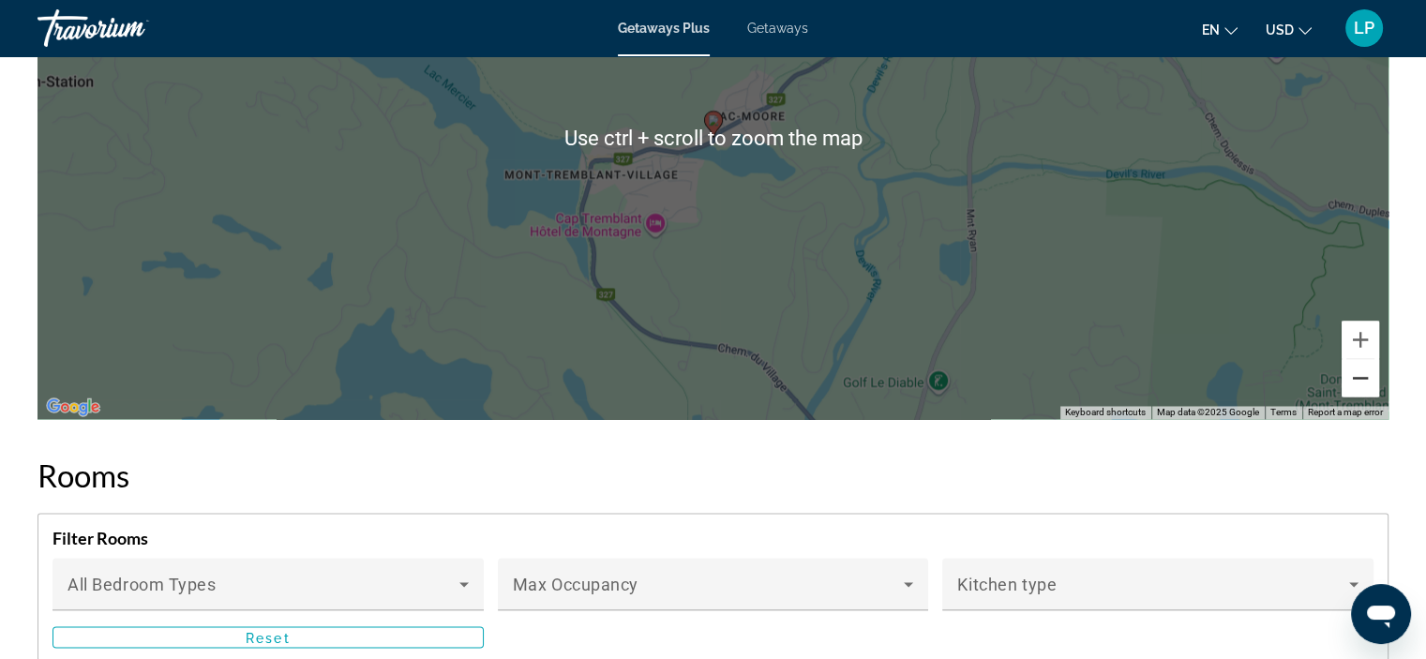
click at [1358, 370] on button "Zoom out" at bounding box center [1361, 378] width 38 height 38
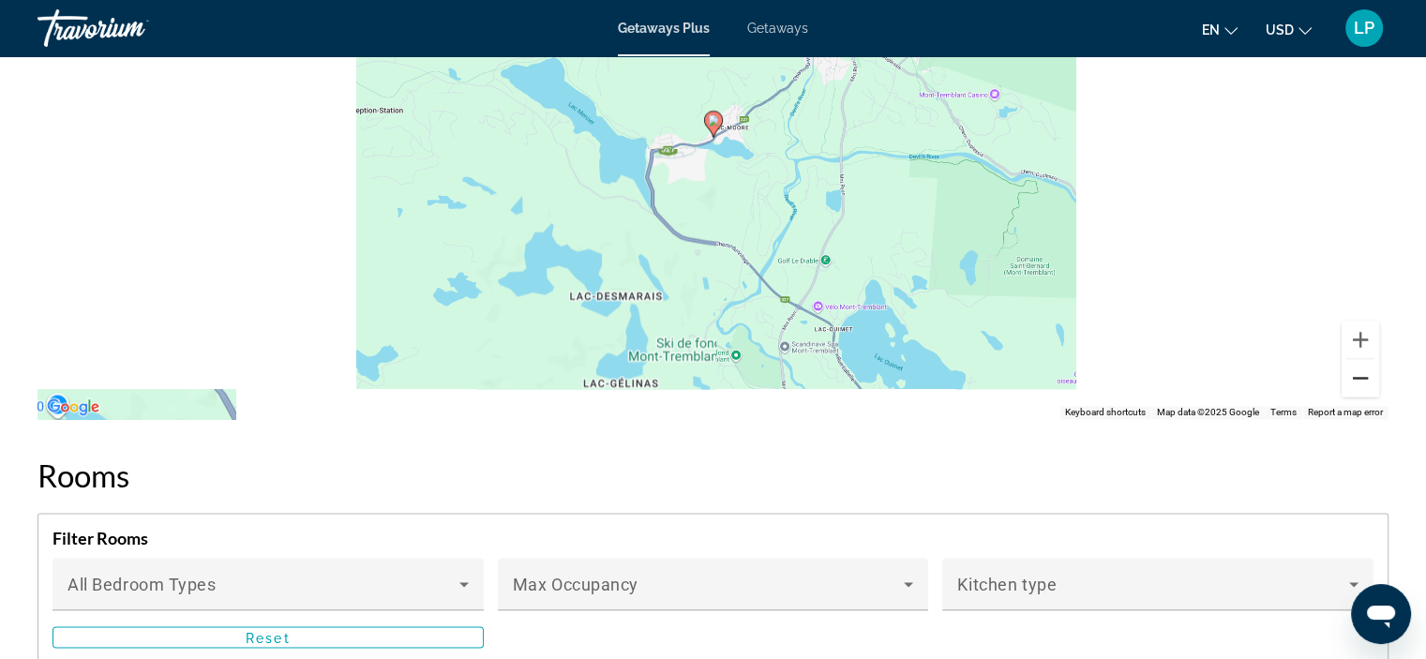
click at [1359, 370] on button "Zoom out" at bounding box center [1361, 378] width 38 height 38
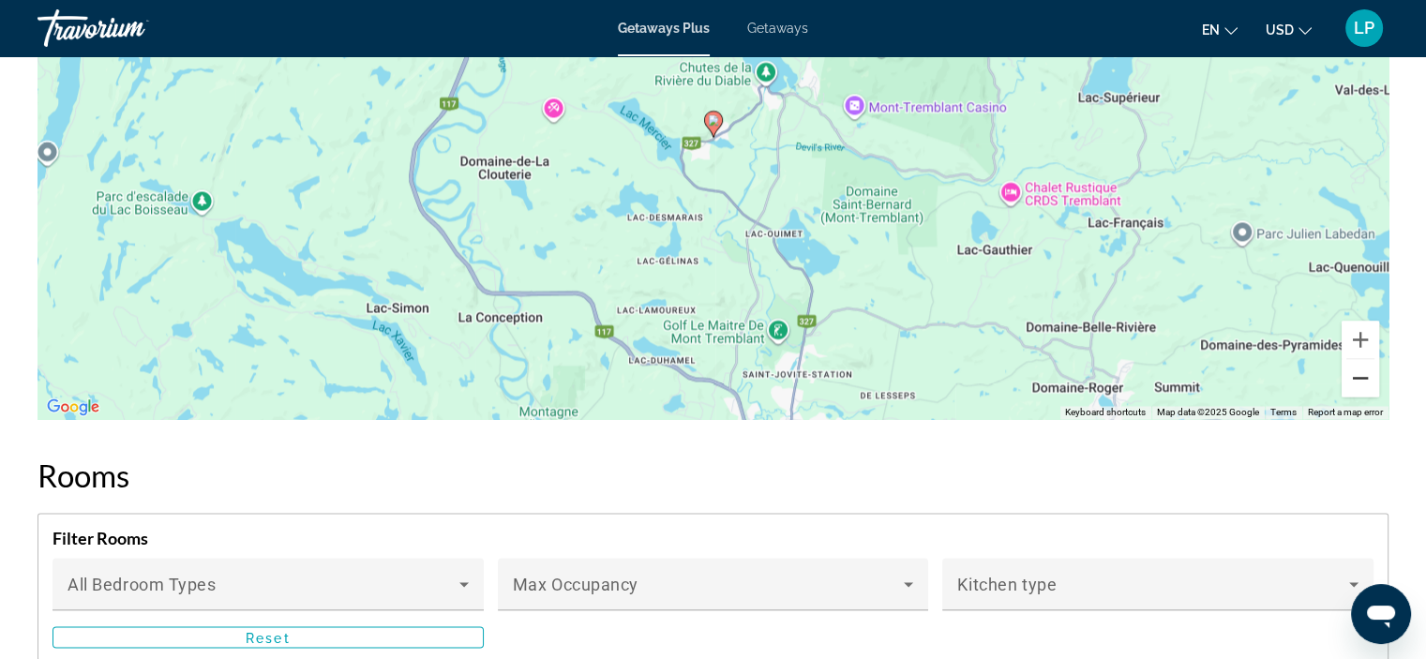
click at [1364, 376] on button "Zoom out" at bounding box center [1361, 378] width 38 height 38
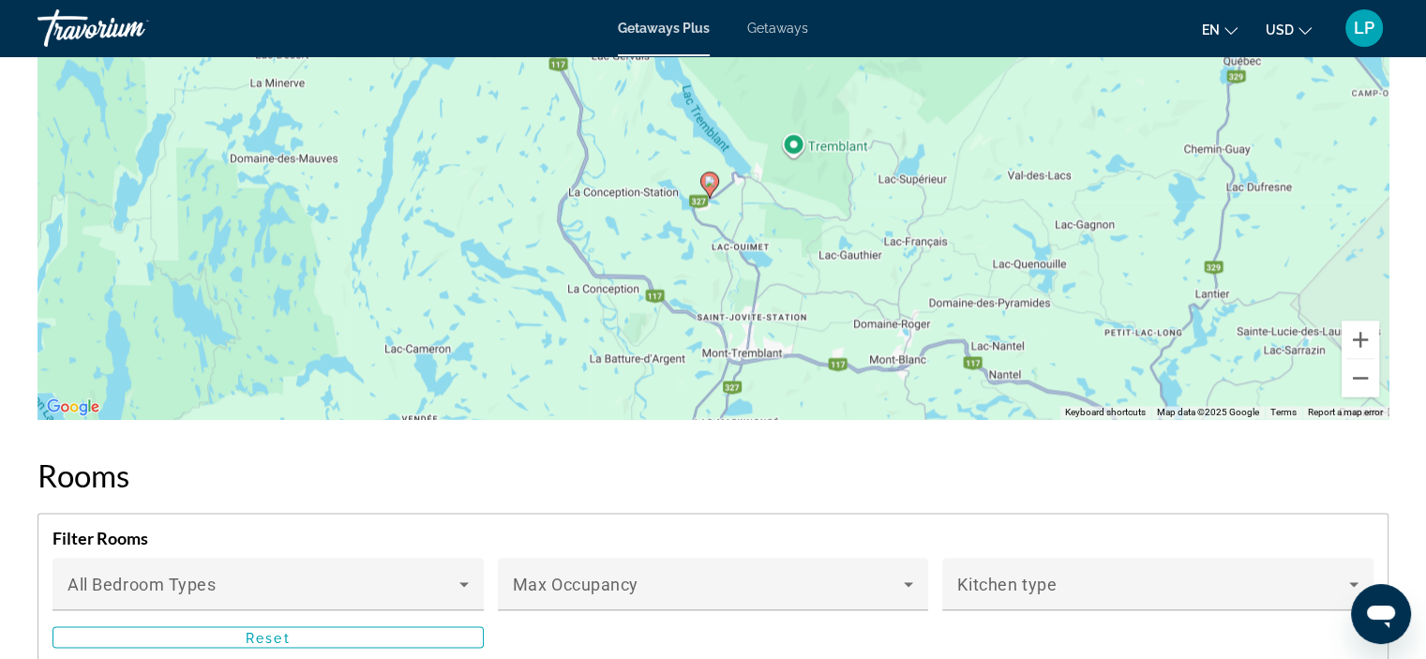
drag, startPoint x: 937, startPoint y: 253, endPoint x: 932, endPoint y: 313, distance: 60.2
click at [932, 313] on div "To activate drag with keyboard, press Alt + Enter. Once in keyboard drag state,…" at bounding box center [713, 138] width 1351 height 563
click at [1369, 378] on button "Zoom out" at bounding box center [1361, 378] width 38 height 38
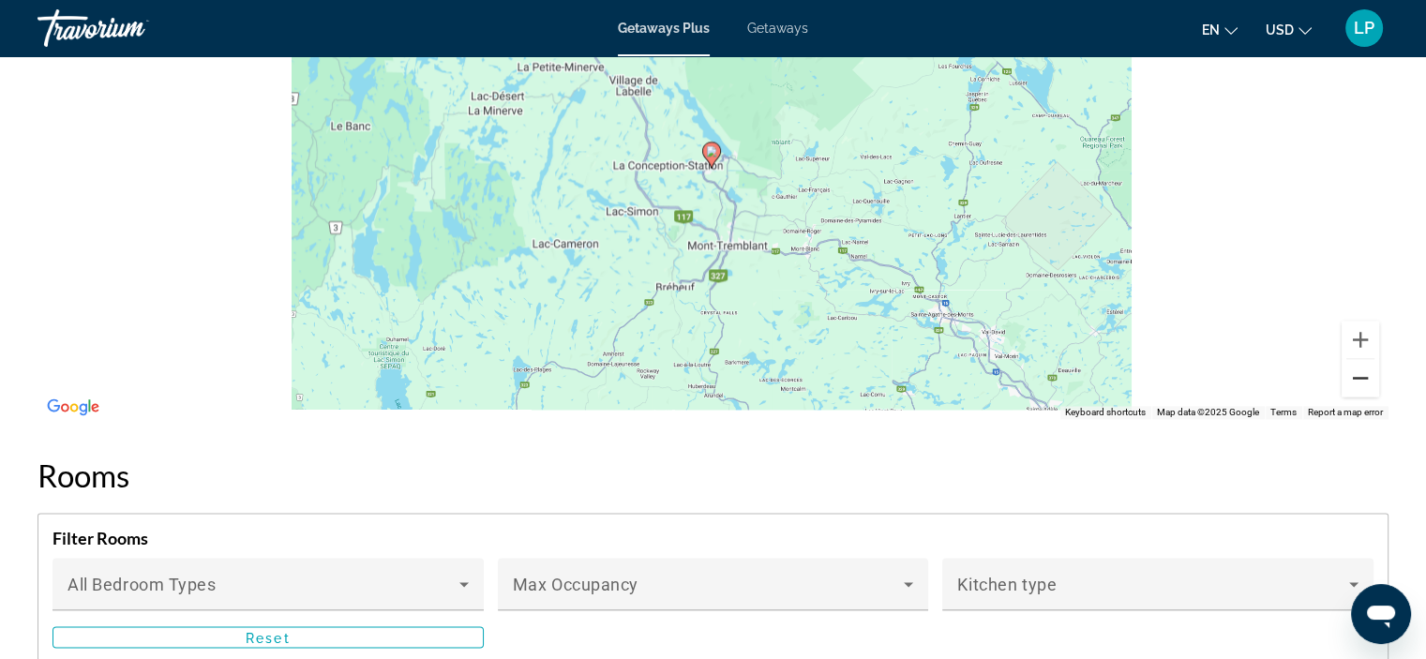
click at [1369, 378] on button "Zoom out" at bounding box center [1361, 378] width 38 height 38
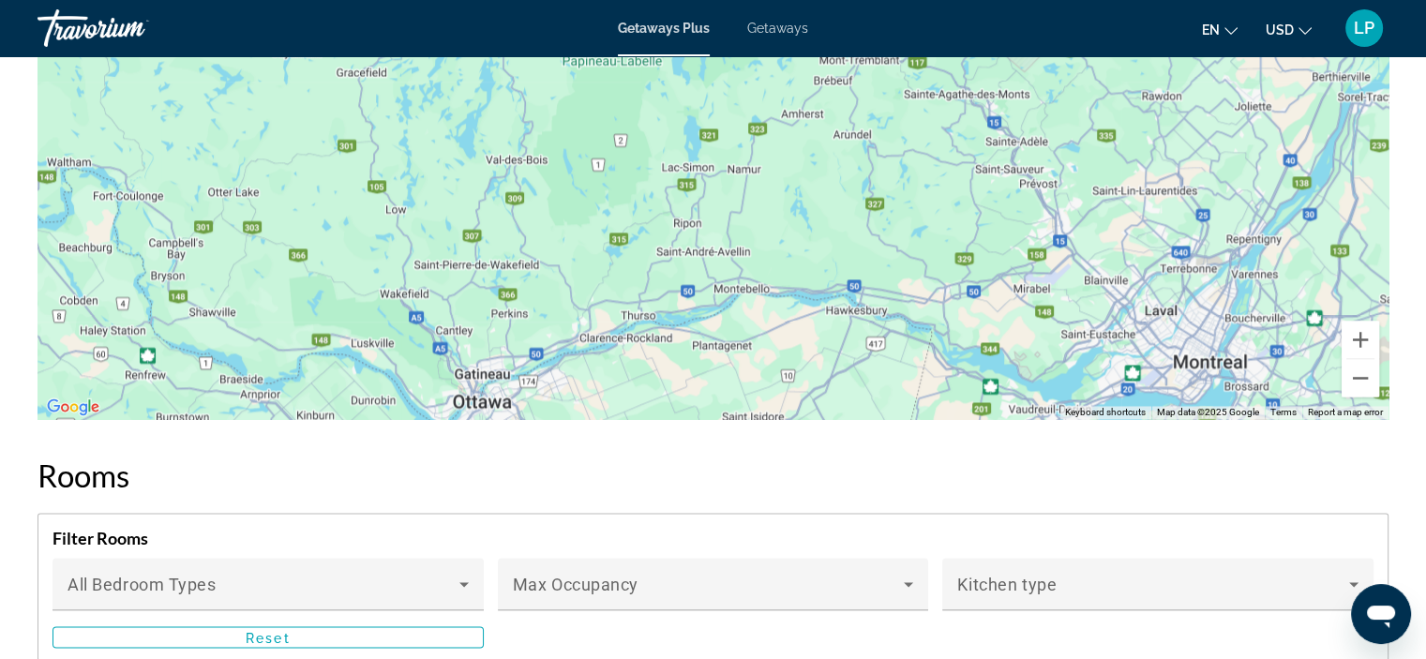
drag, startPoint x: 866, startPoint y: 128, endPoint x: 1000, endPoint y: -20, distance: 199.9
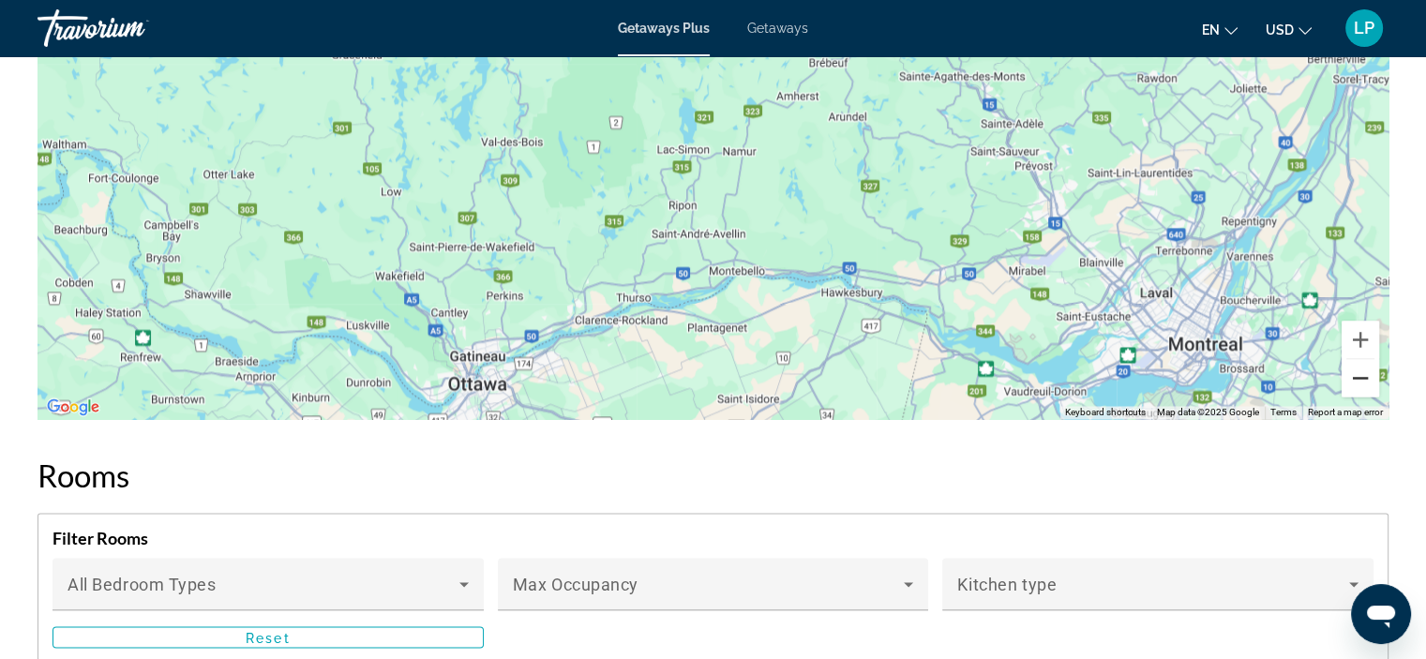
click at [1360, 371] on button "Zoom out" at bounding box center [1361, 378] width 38 height 38
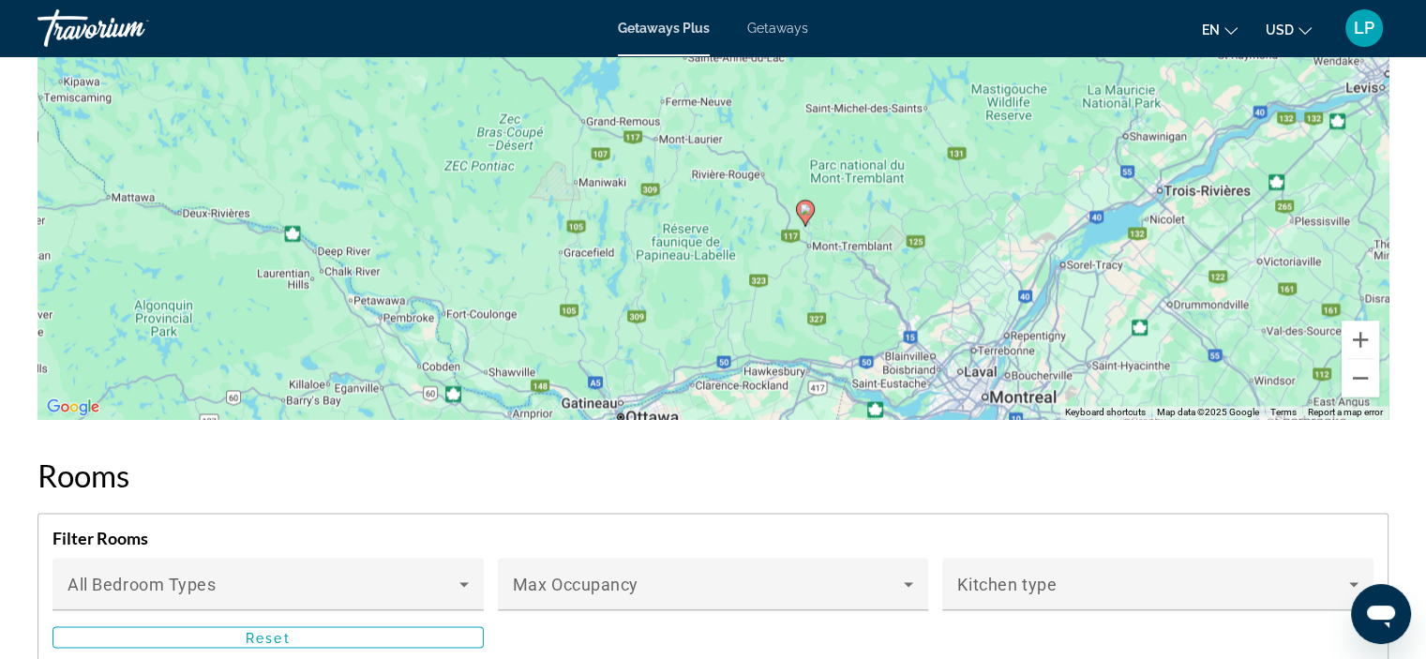
drag, startPoint x: 828, startPoint y: 175, endPoint x: 853, endPoint y: 367, distance: 193.0
click at [853, 367] on div "To activate drag with keyboard, press Alt + Enter. Once in keyboard drag state,…" at bounding box center [713, 138] width 1351 height 563
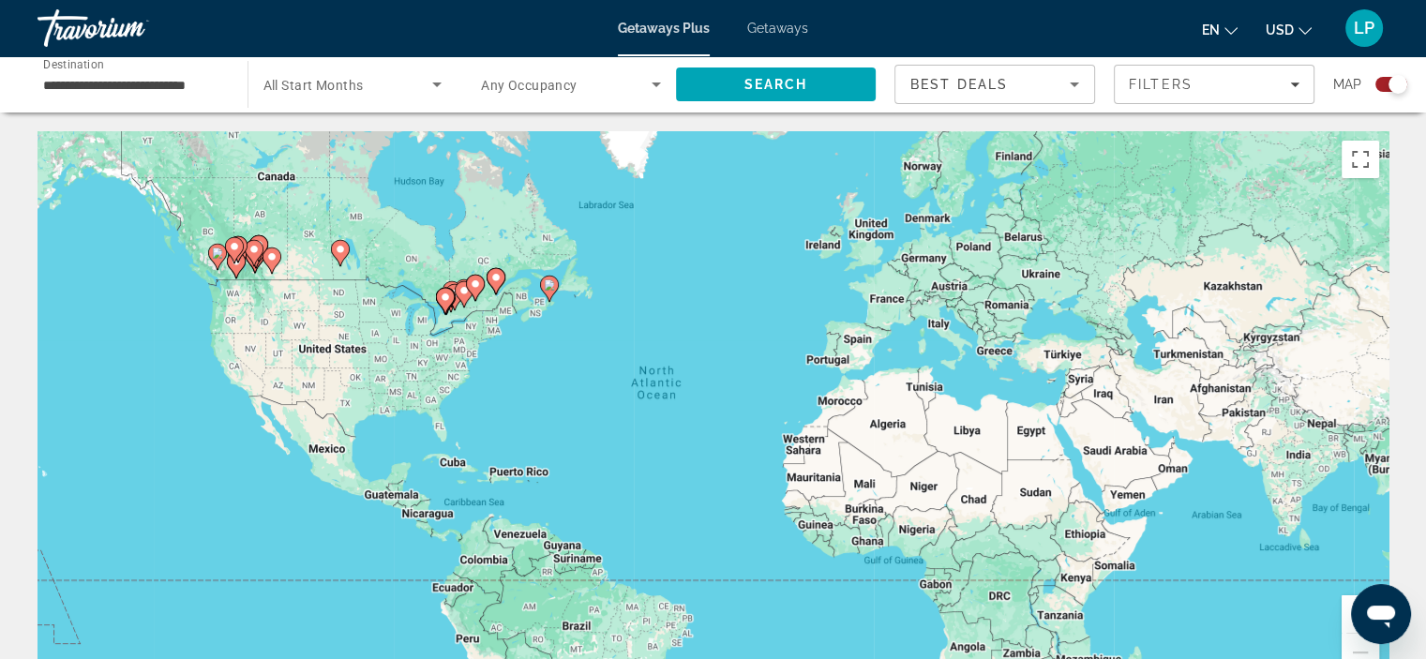
click at [1348, 607] on button "Zoom in" at bounding box center [1361, 615] width 38 height 38
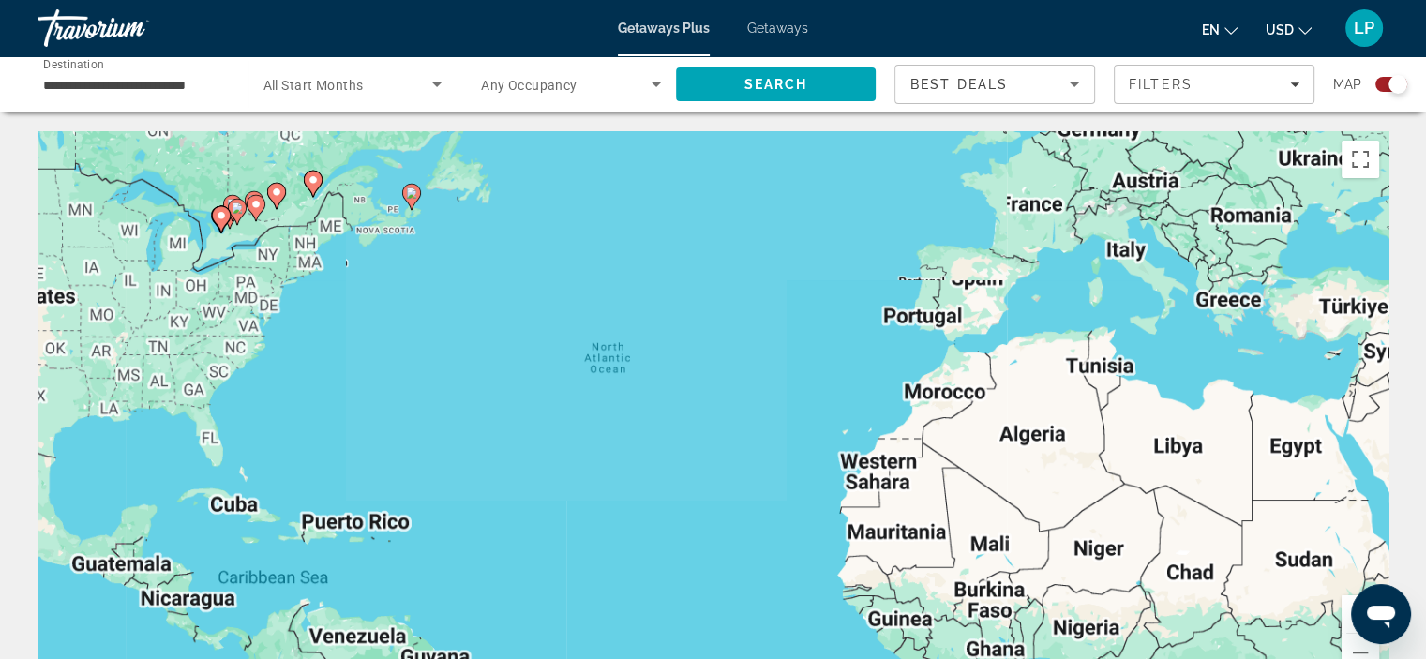
click at [1348, 607] on button "Zoom in" at bounding box center [1361, 615] width 38 height 38
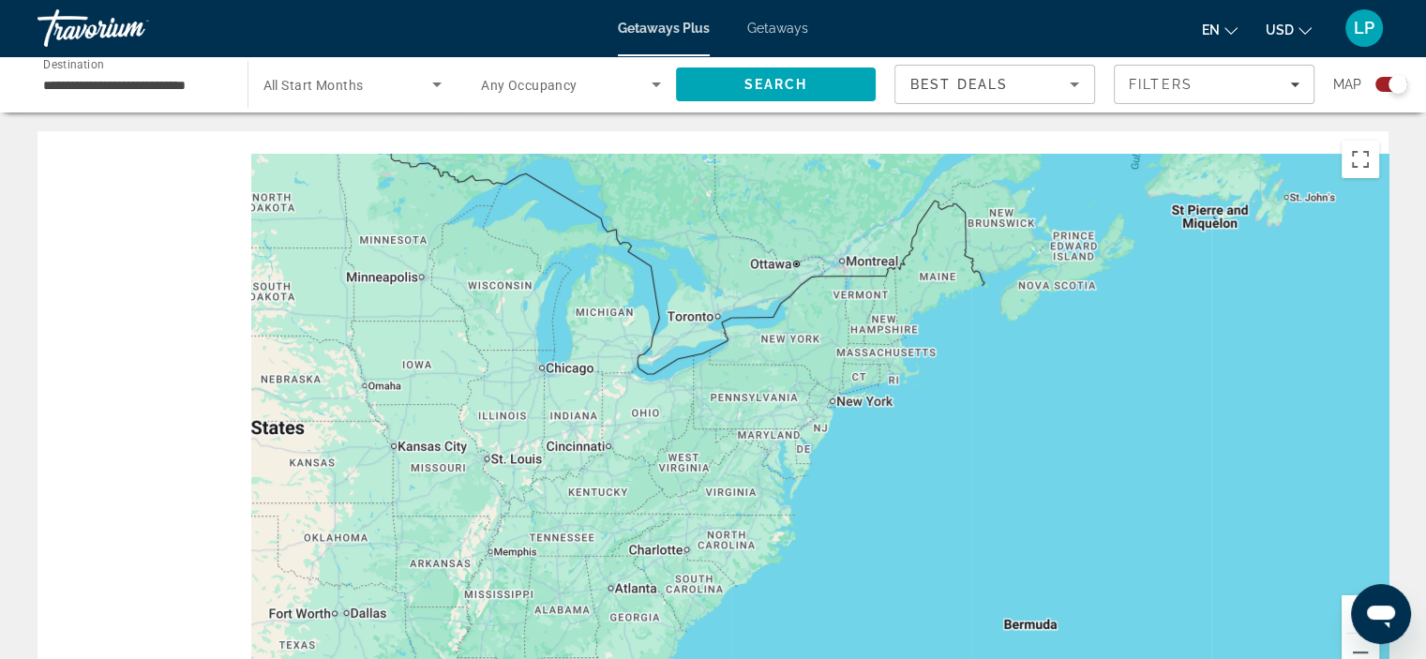
drag, startPoint x: 139, startPoint y: 270, endPoint x: 1199, endPoint y: 540, distance: 1093.6
click at [1199, 540] on div "Main content" at bounding box center [713, 412] width 1351 height 563
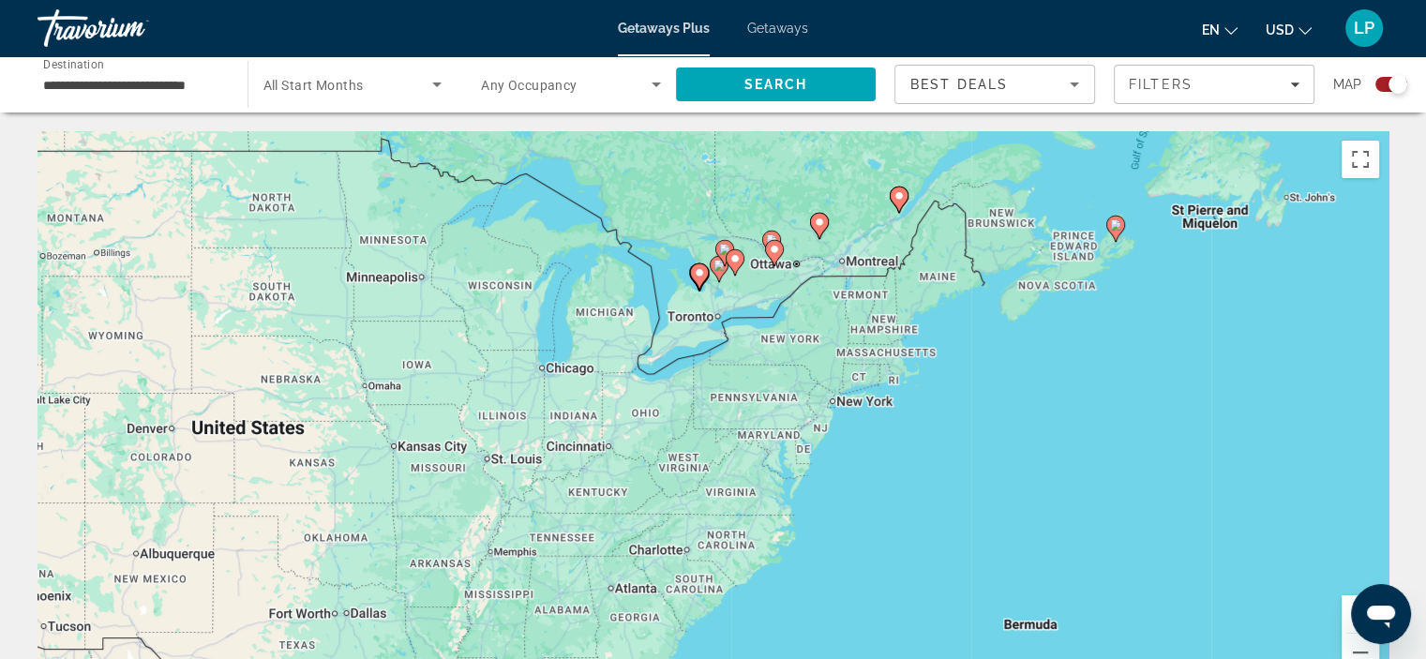
click at [1344, 607] on button "Zoom in" at bounding box center [1361, 615] width 38 height 38
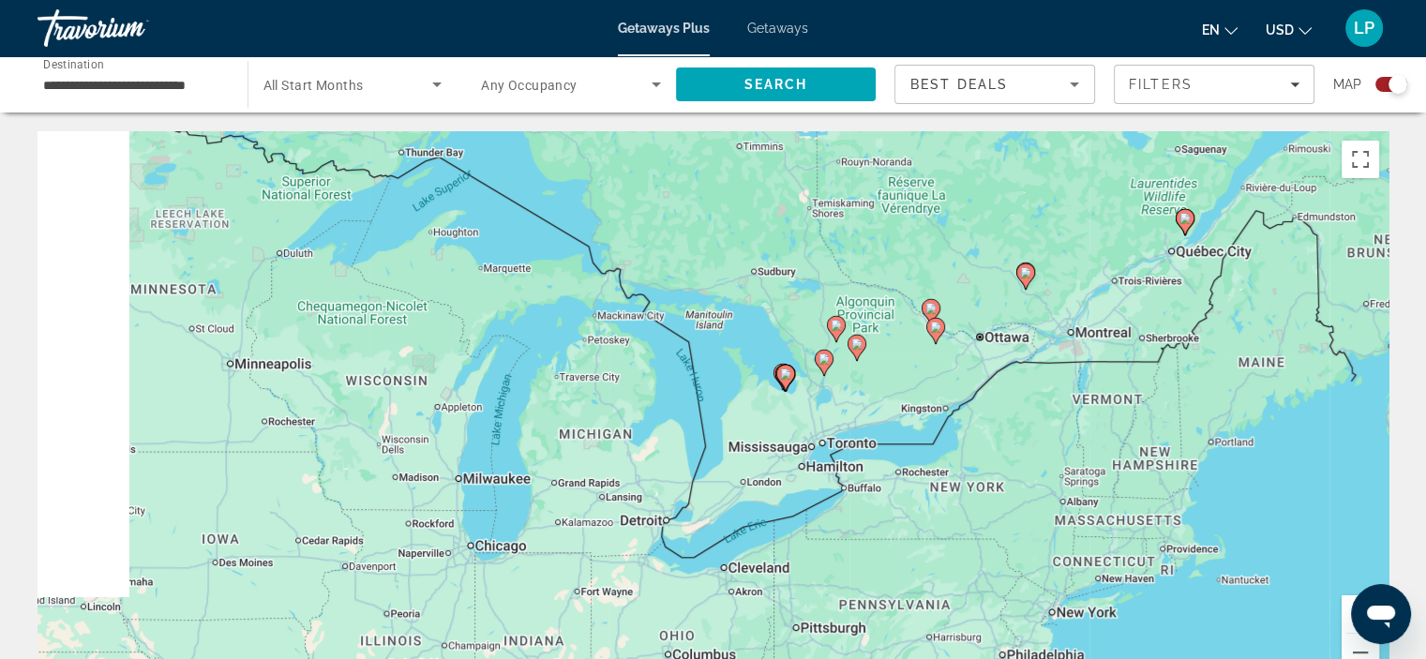
drag, startPoint x: 803, startPoint y: 400, endPoint x: 897, endPoint y: 614, distance: 233.9
click at [906, 626] on div "To activate drag with keyboard, press Alt + Enter. Once in keyboard drag state,…" at bounding box center [713, 412] width 1351 height 563
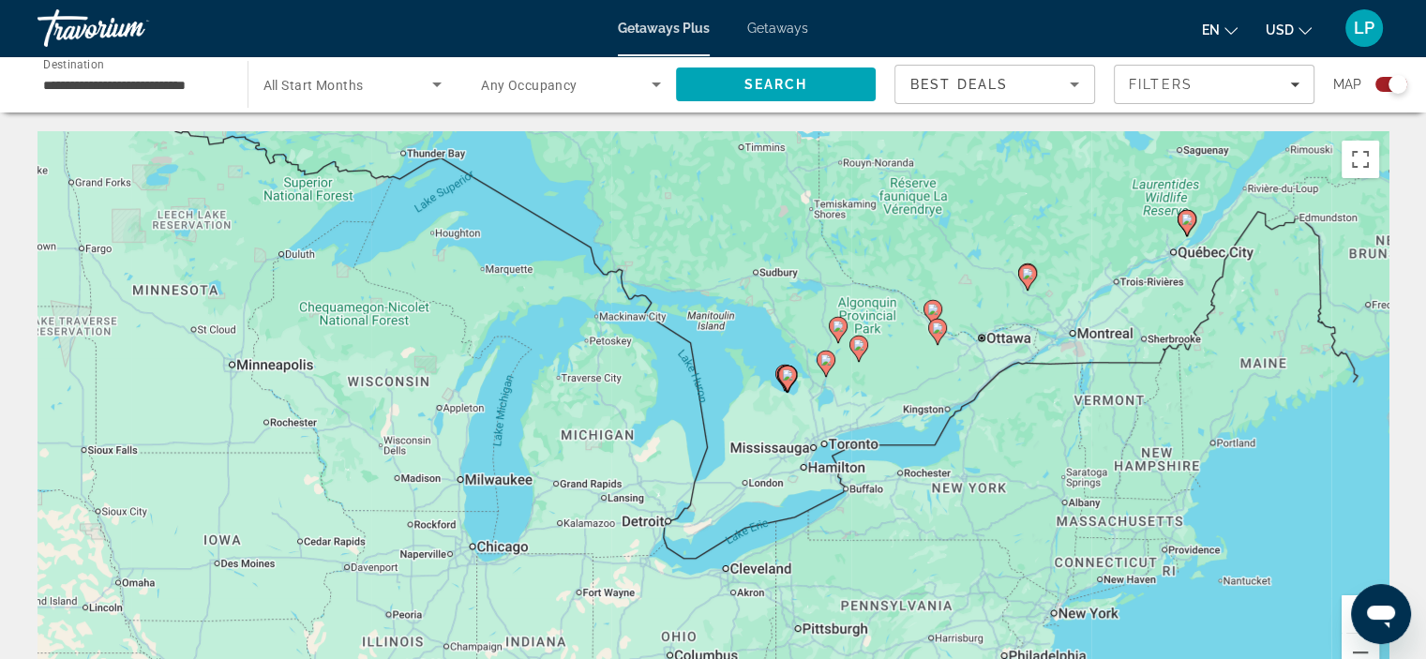
click at [1345, 608] on button "Zoom in" at bounding box center [1361, 615] width 38 height 38
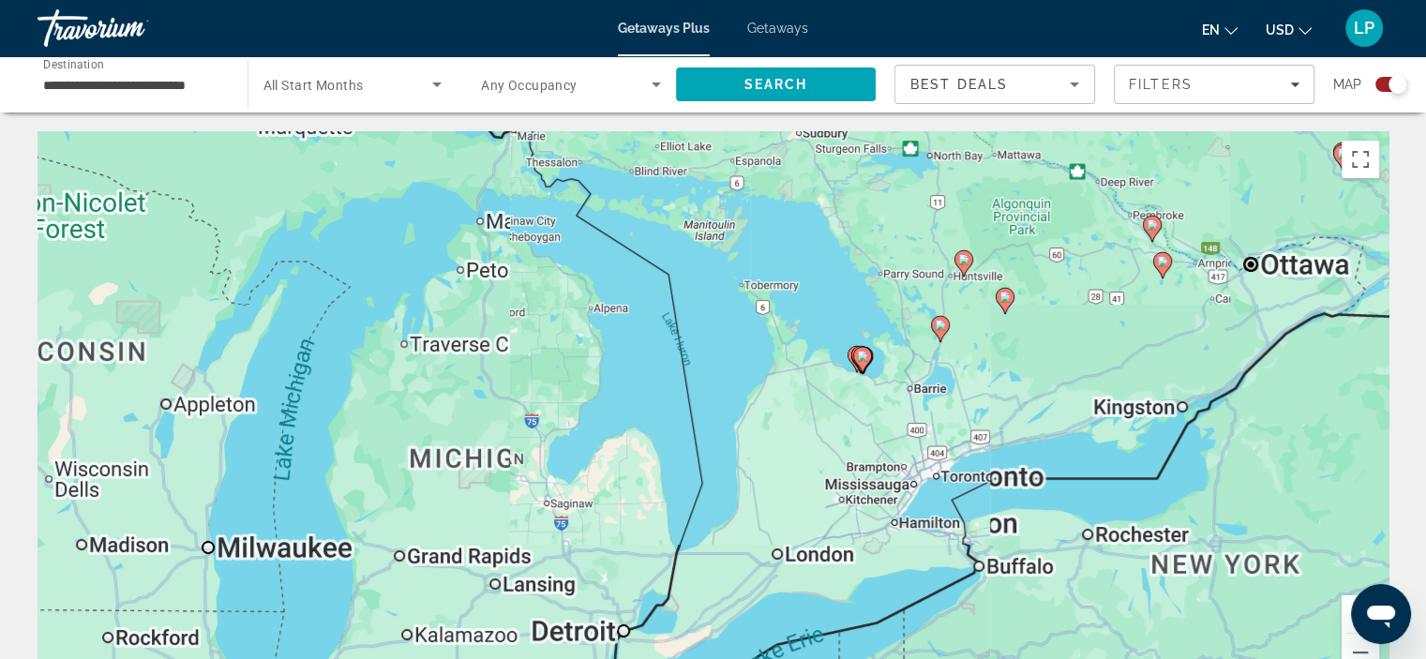
click at [1345, 608] on button "Zoom in" at bounding box center [1361, 615] width 38 height 38
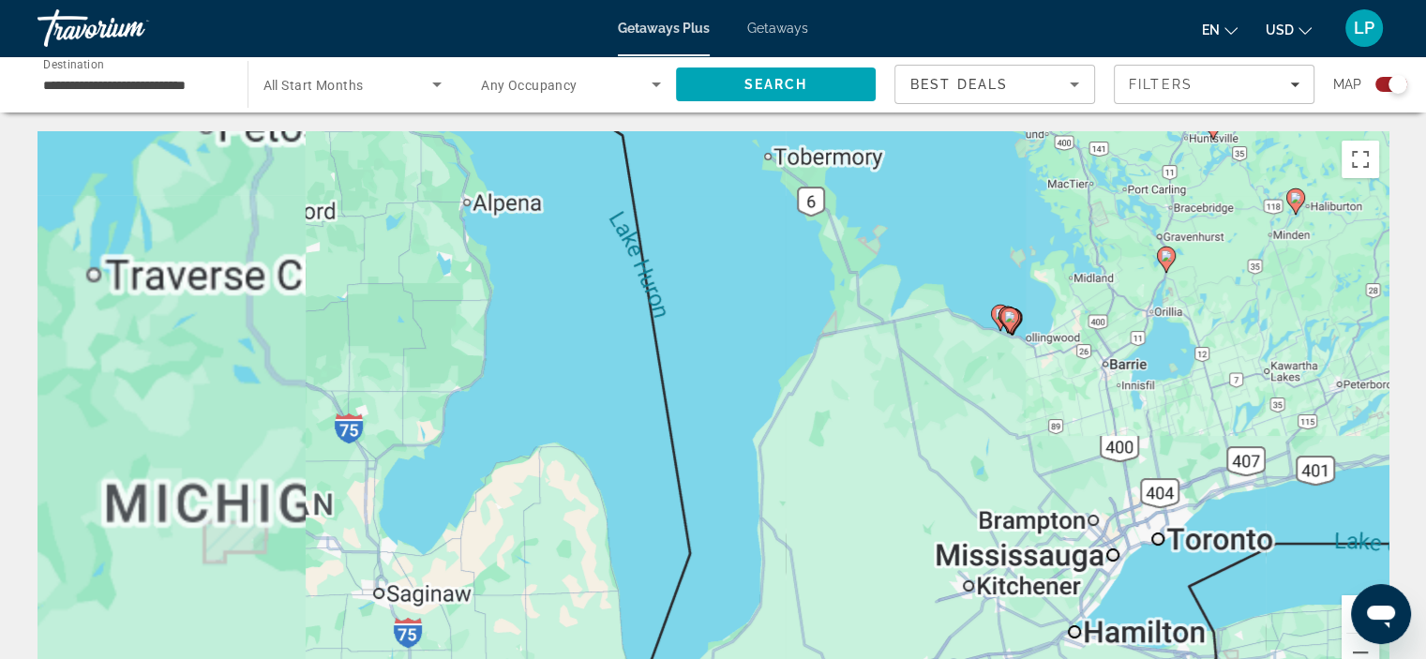
click at [1345, 608] on button "Zoom in" at bounding box center [1361, 615] width 38 height 38
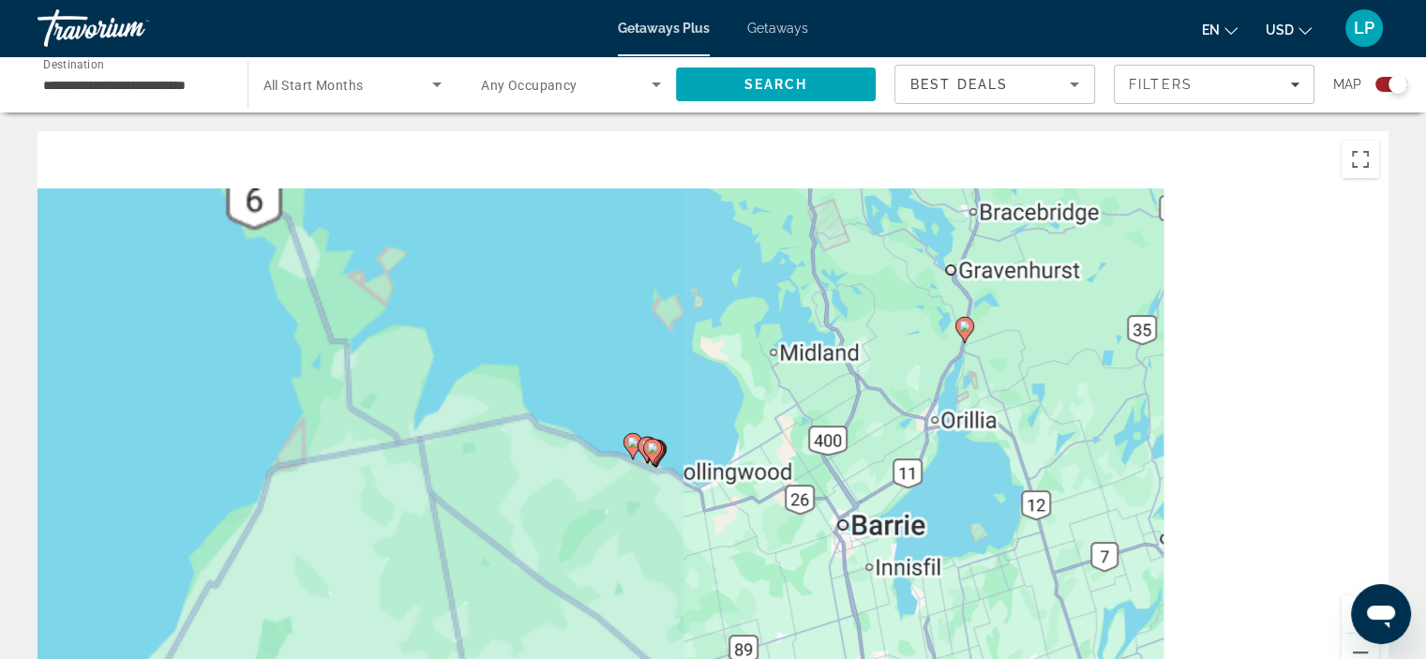
drag, startPoint x: 1231, startPoint y: 344, endPoint x: 573, endPoint y: 552, distance: 690.5
click at [573, 552] on div "To activate drag with keyboard, press Alt + Enter. Once in keyboard drag state,…" at bounding box center [713, 412] width 1351 height 563
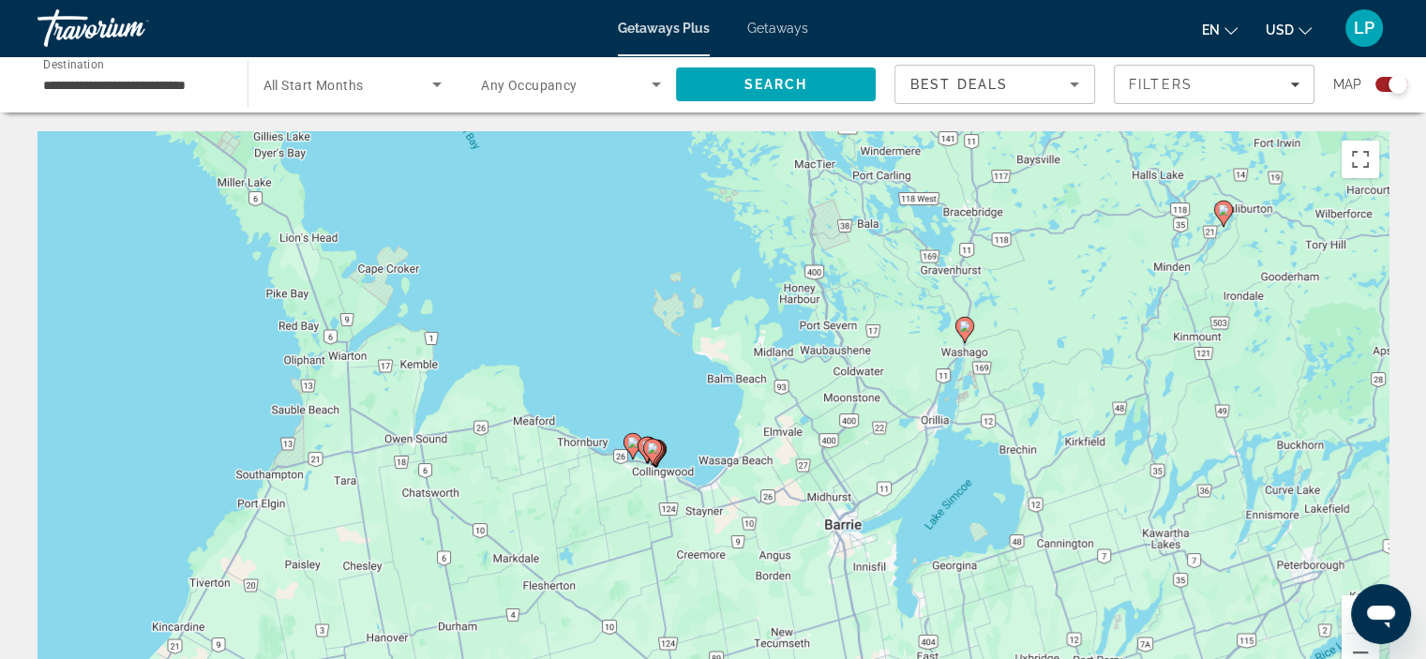
click at [1347, 621] on button "Zoom in" at bounding box center [1361, 615] width 38 height 38
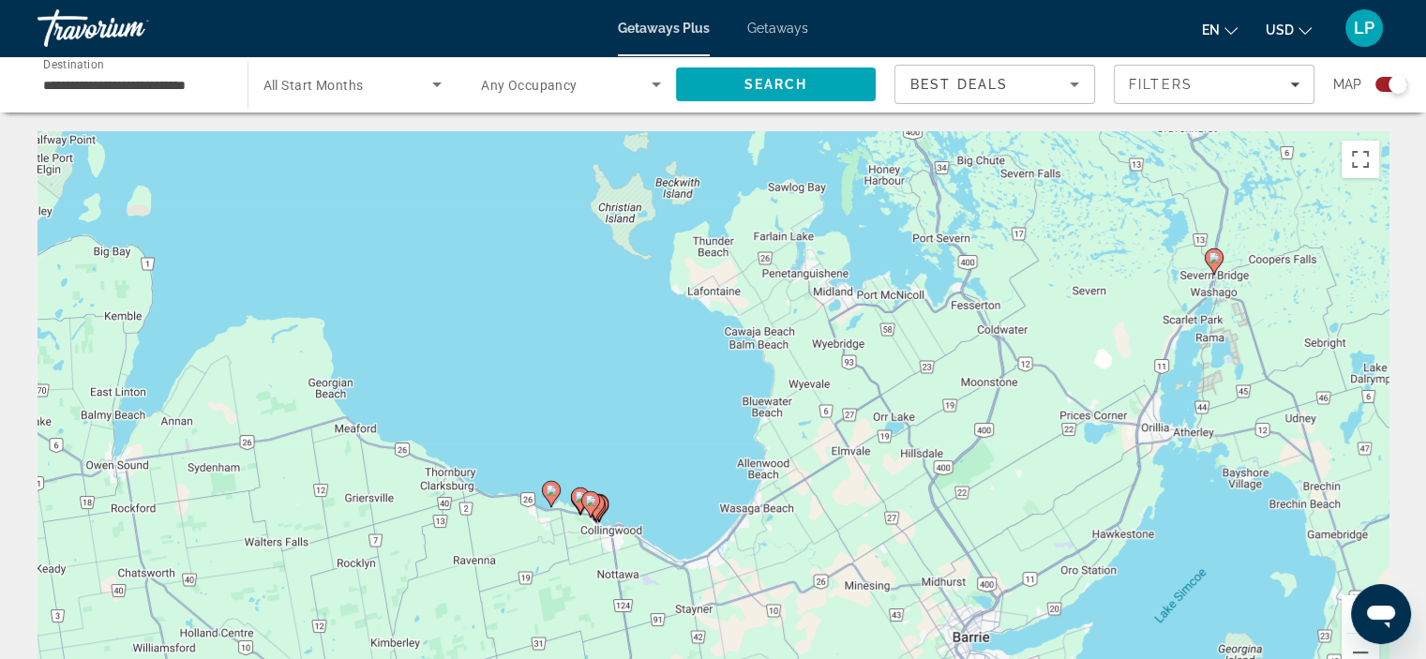
click at [1347, 621] on button "Zoom in" at bounding box center [1361, 615] width 38 height 38
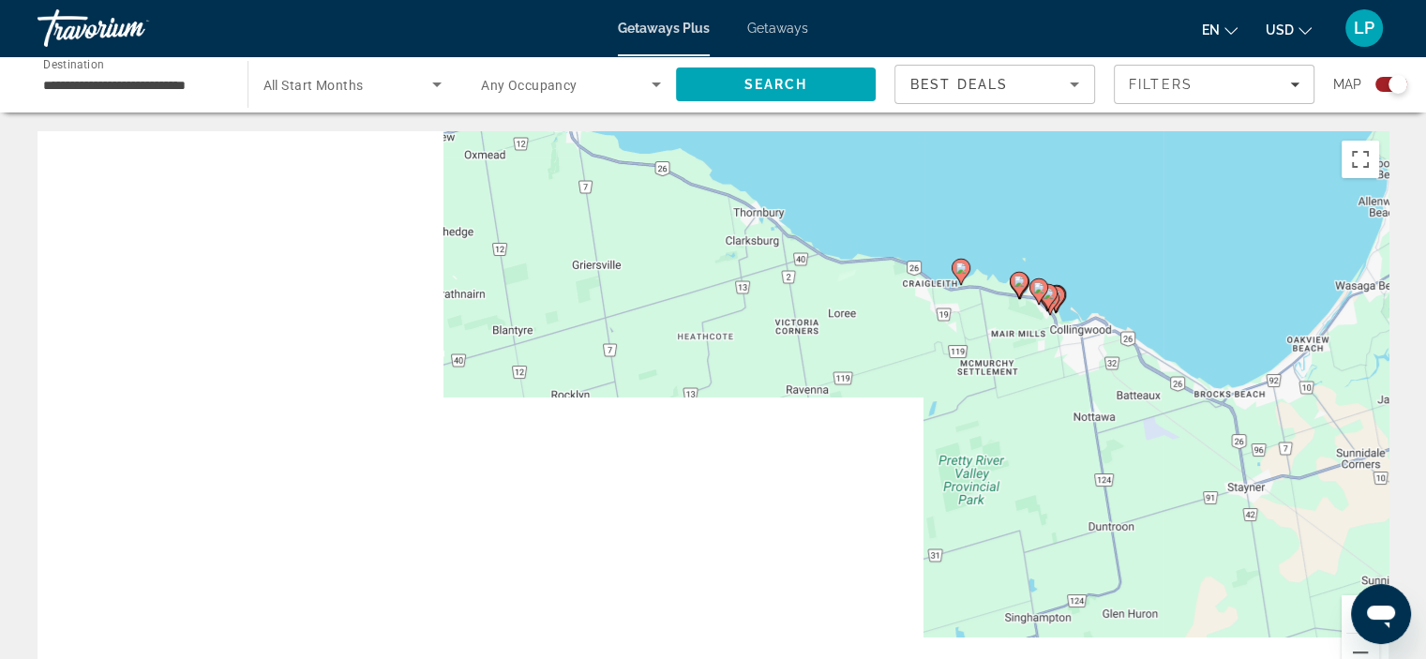
drag, startPoint x: 596, startPoint y: 543, endPoint x: 1137, endPoint y: 324, distance: 582.7
click at [1137, 324] on div "To activate drag with keyboard, press Alt + Enter. Once in keyboard drag state,…" at bounding box center [713, 412] width 1351 height 563
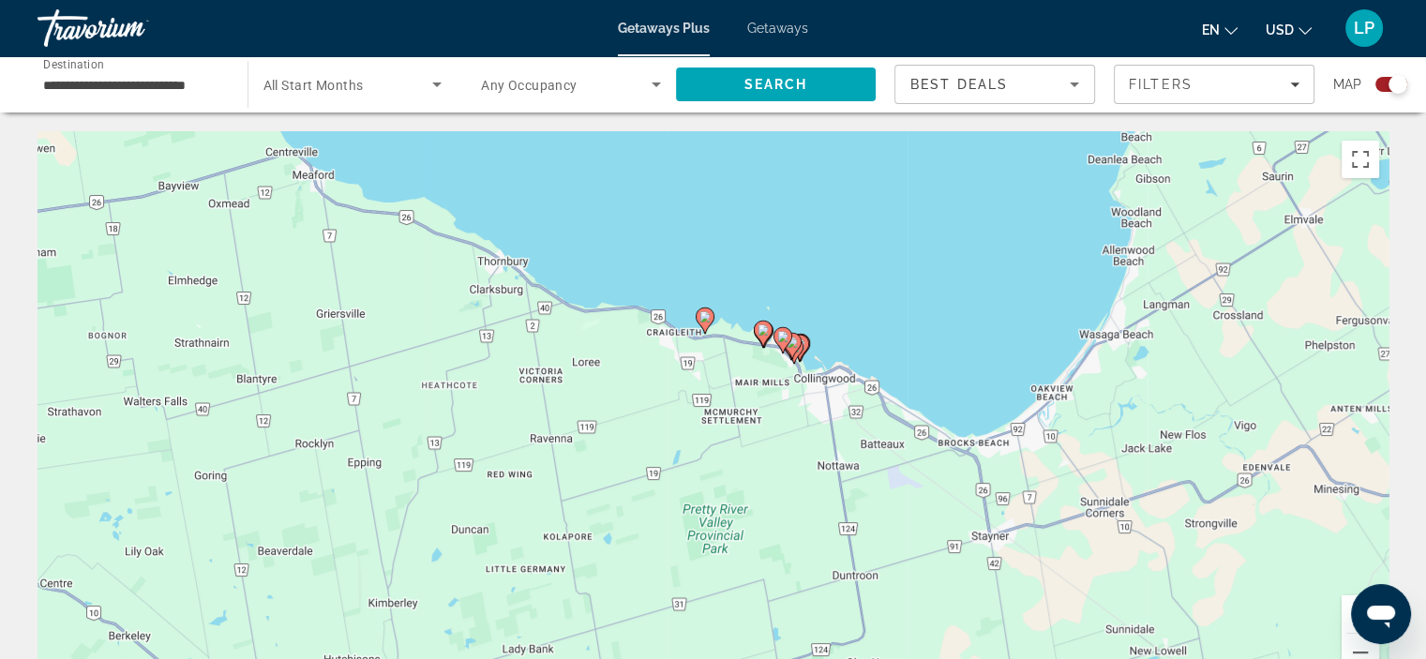
drag, startPoint x: 1060, startPoint y: 490, endPoint x: 748, endPoint y: 484, distance: 311.4
click at [748, 484] on div "To activate drag with keyboard, press Alt + Enter. Once in keyboard drag state,…" at bounding box center [713, 412] width 1351 height 563
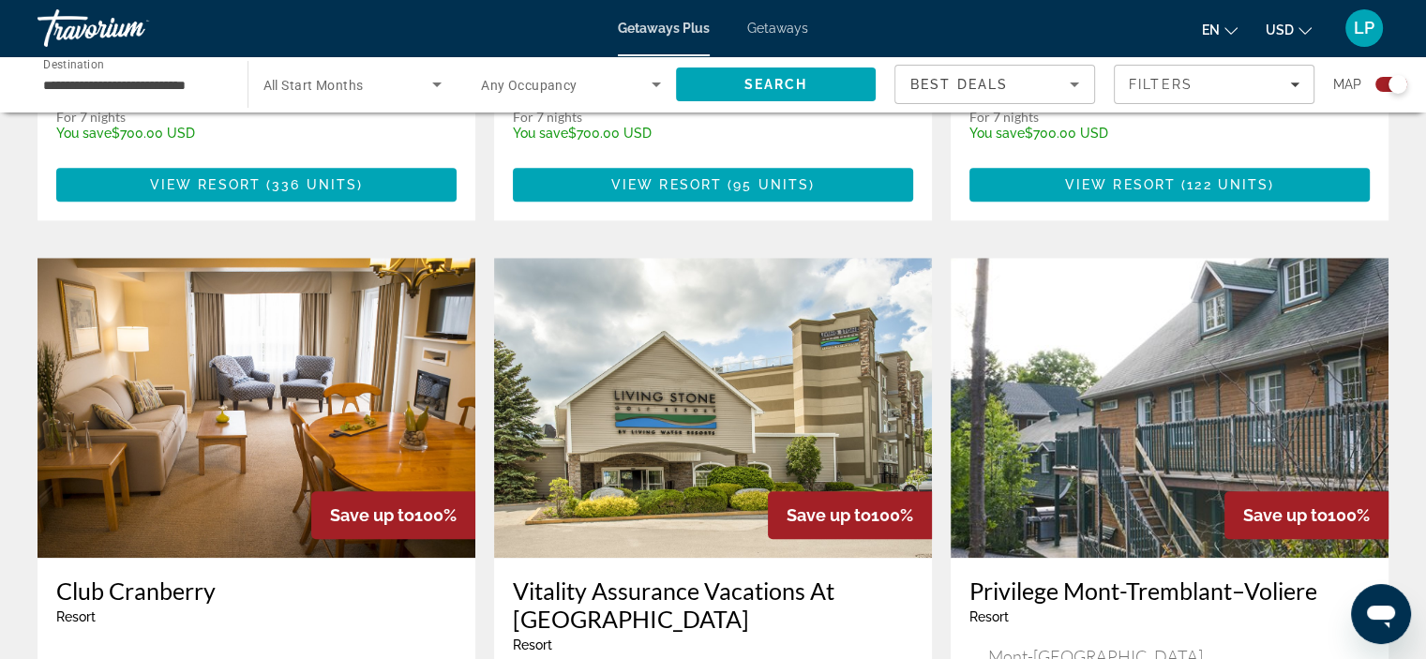
scroll to position [2101, 0]
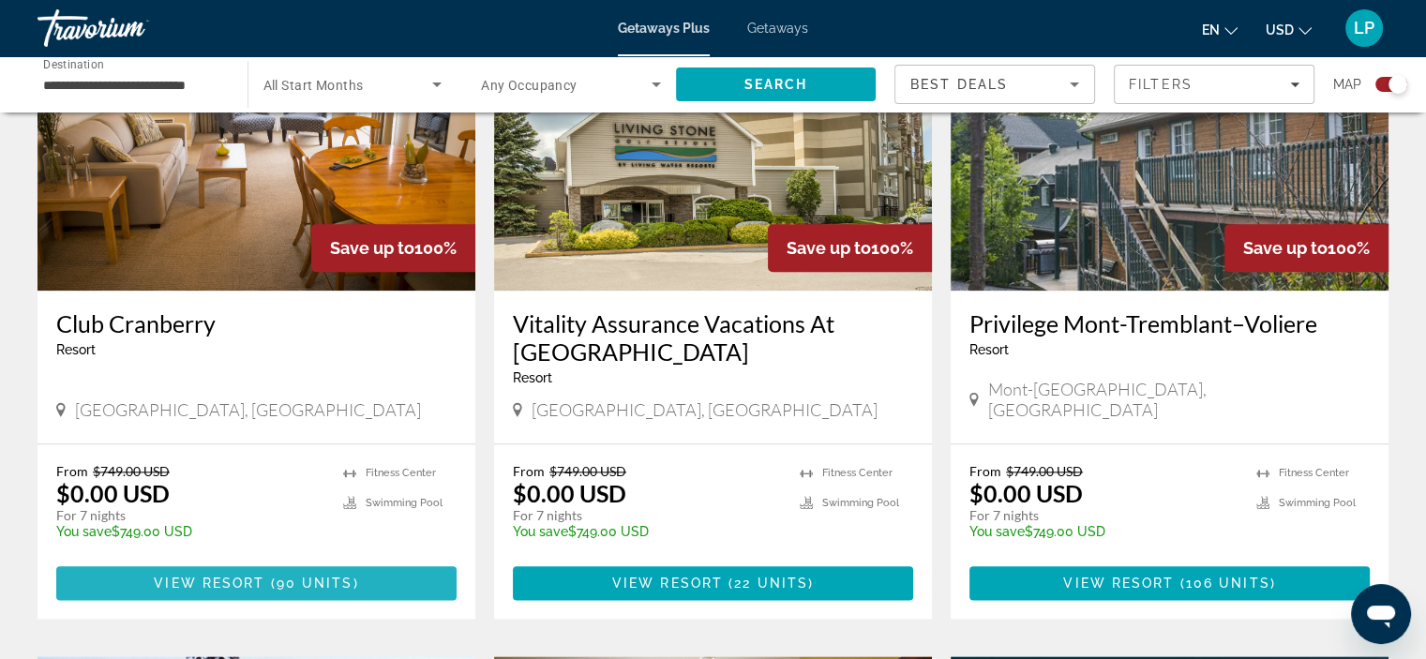
click at [245, 576] on span "View Resort" at bounding box center [209, 583] width 111 height 15
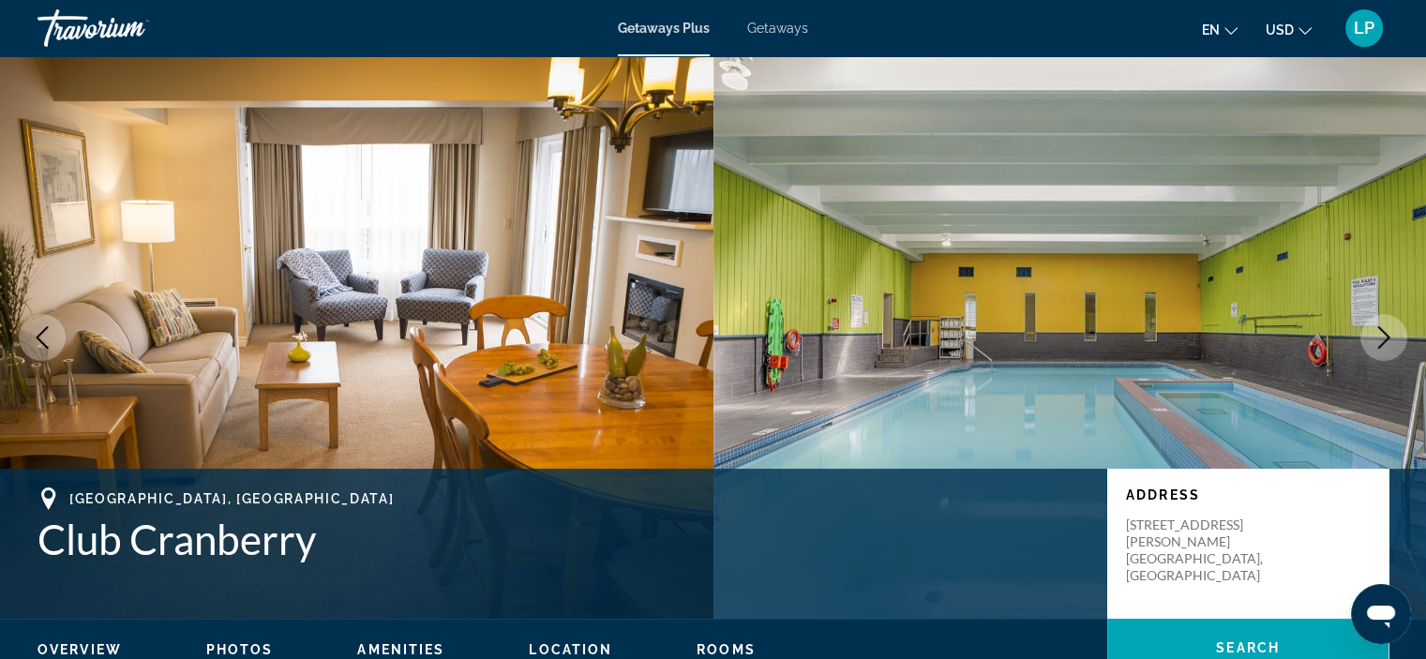
click at [1394, 337] on icon "Next image" at bounding box center [1384, 337] width 23 height 23
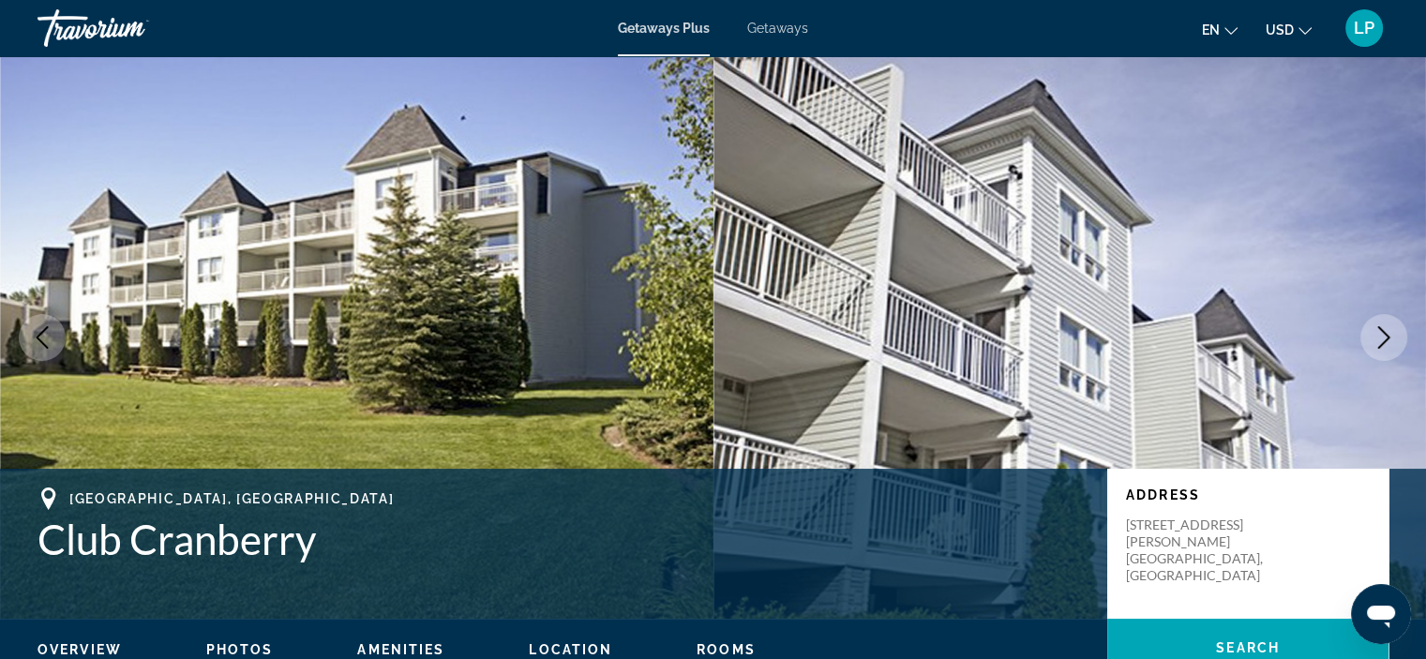
click at [1394, 337] on icon "Next image" at bounding box center [1384, 337] width 23 height 23
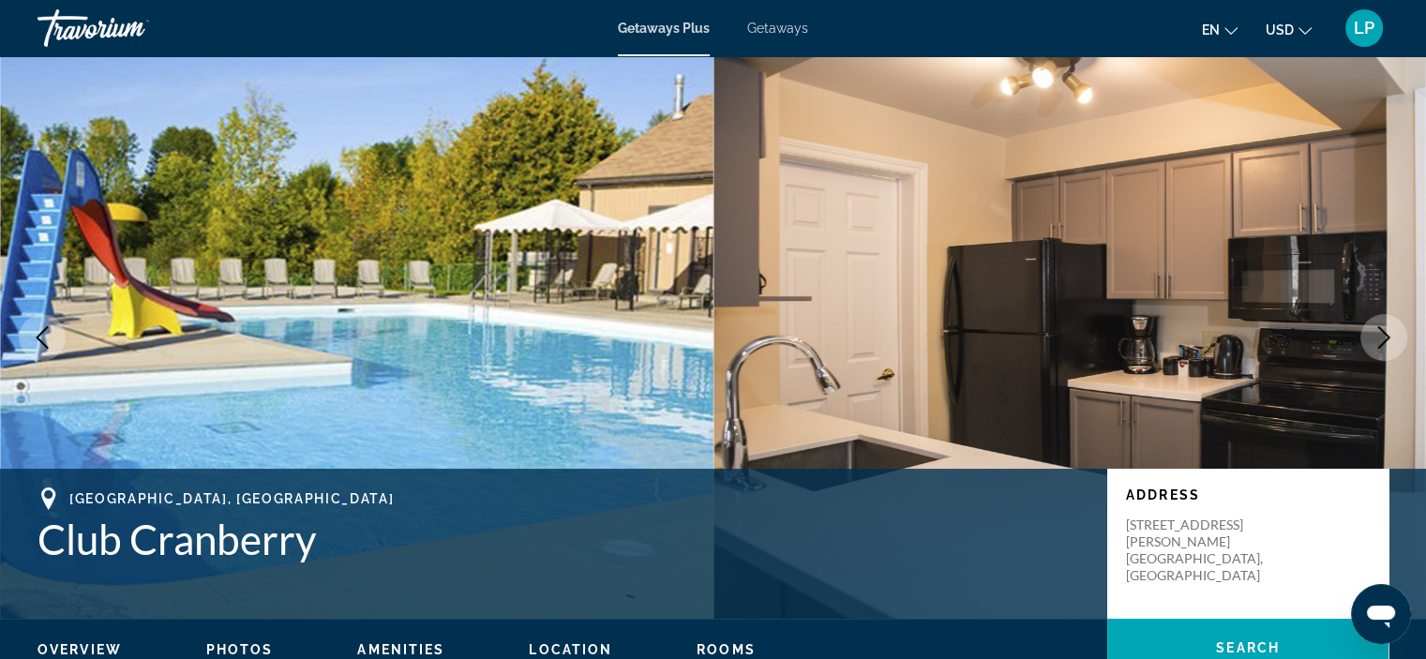
click at [1394, 337] on icon "Next image" at bounding box center [1384, 337] width 23 height 23
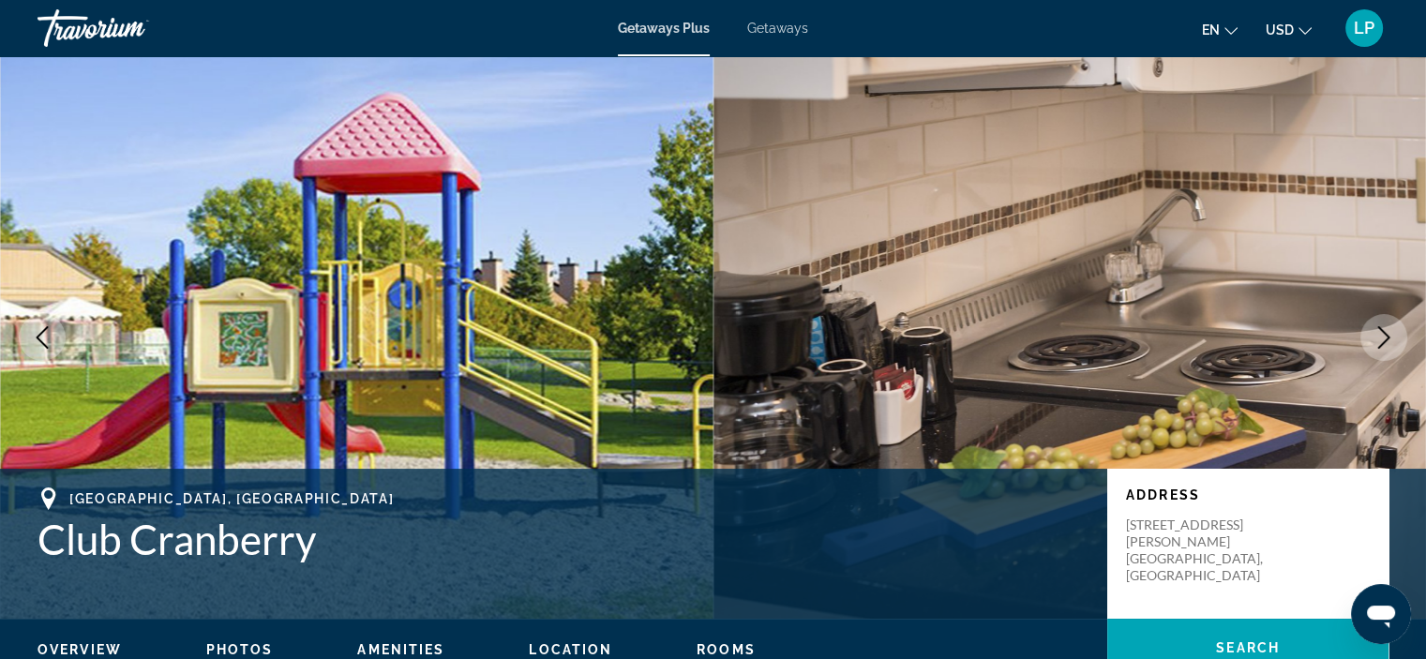
click at [44, 337] on icon "Previous image" at bounding box center [42, 337] width 23 height 23
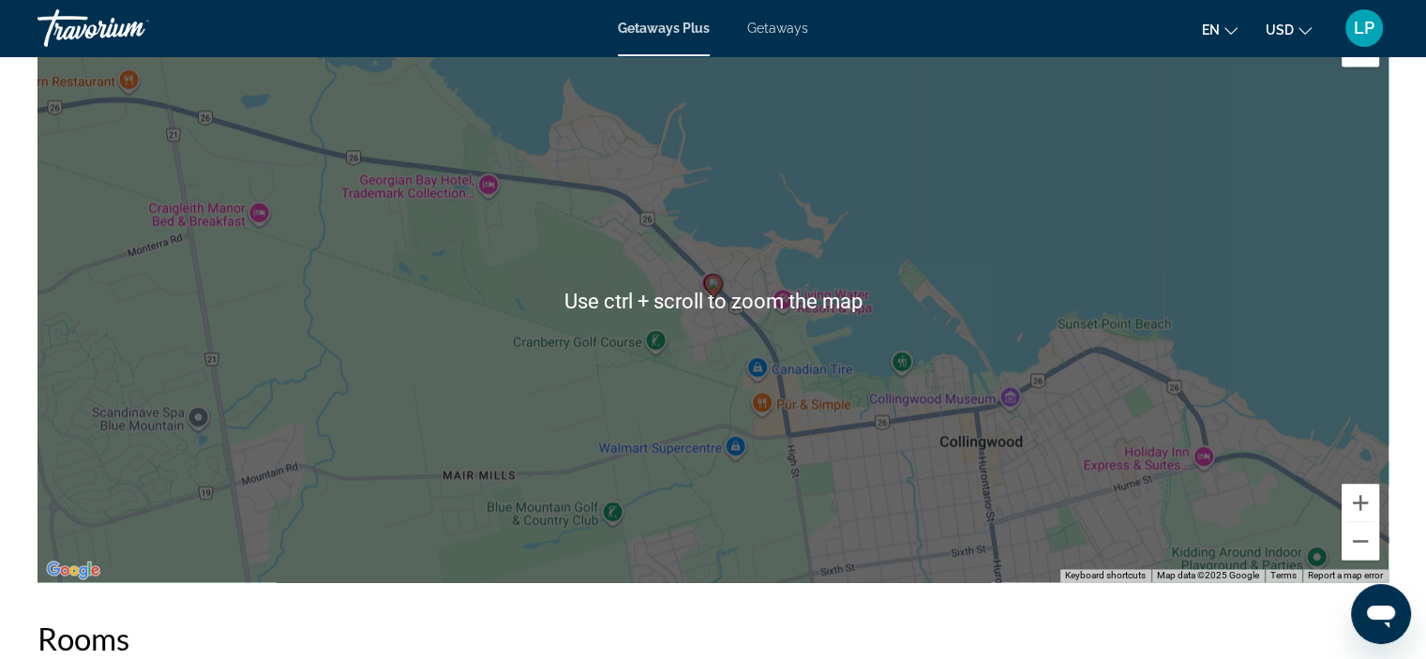
scroll to position [3001, 0]
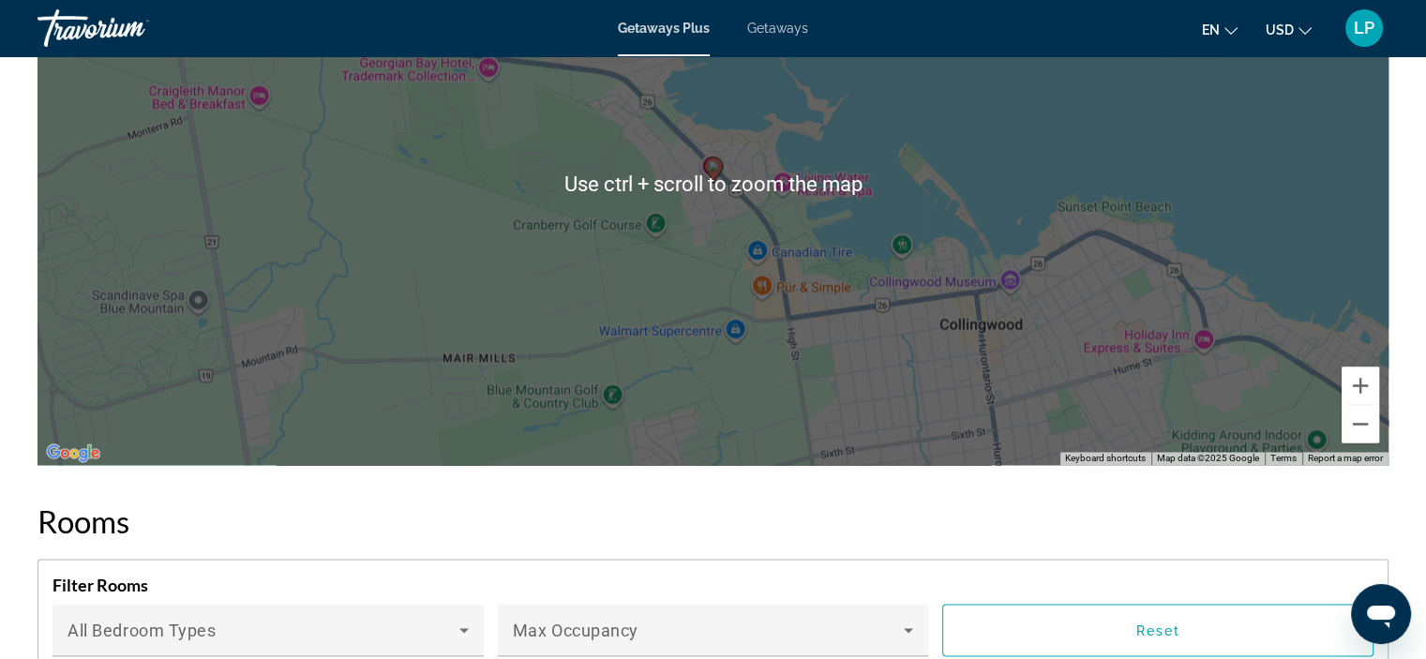
click at [809, 524] on h2 "Rooms" at bounding box center [713, 522] width 1351 height 38
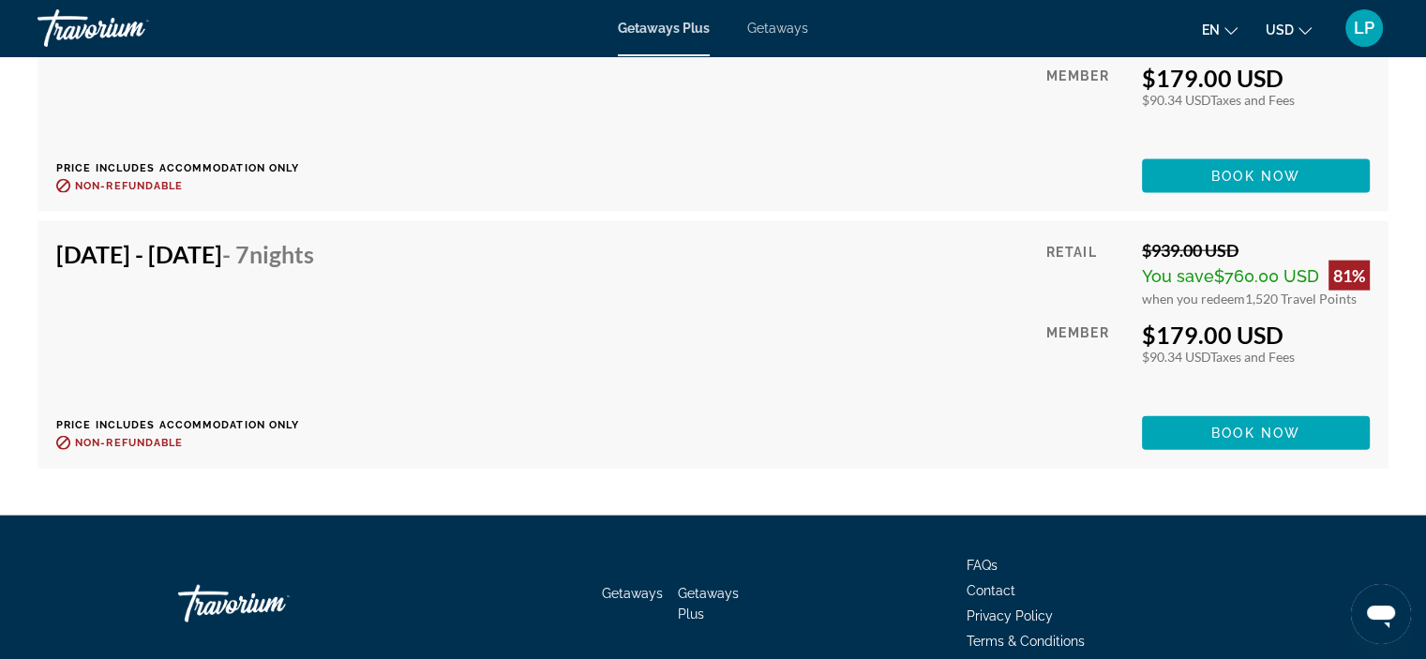
scroll to position [18558, 0]
